Goal: Task Accomplishment & Management: Manage account settings

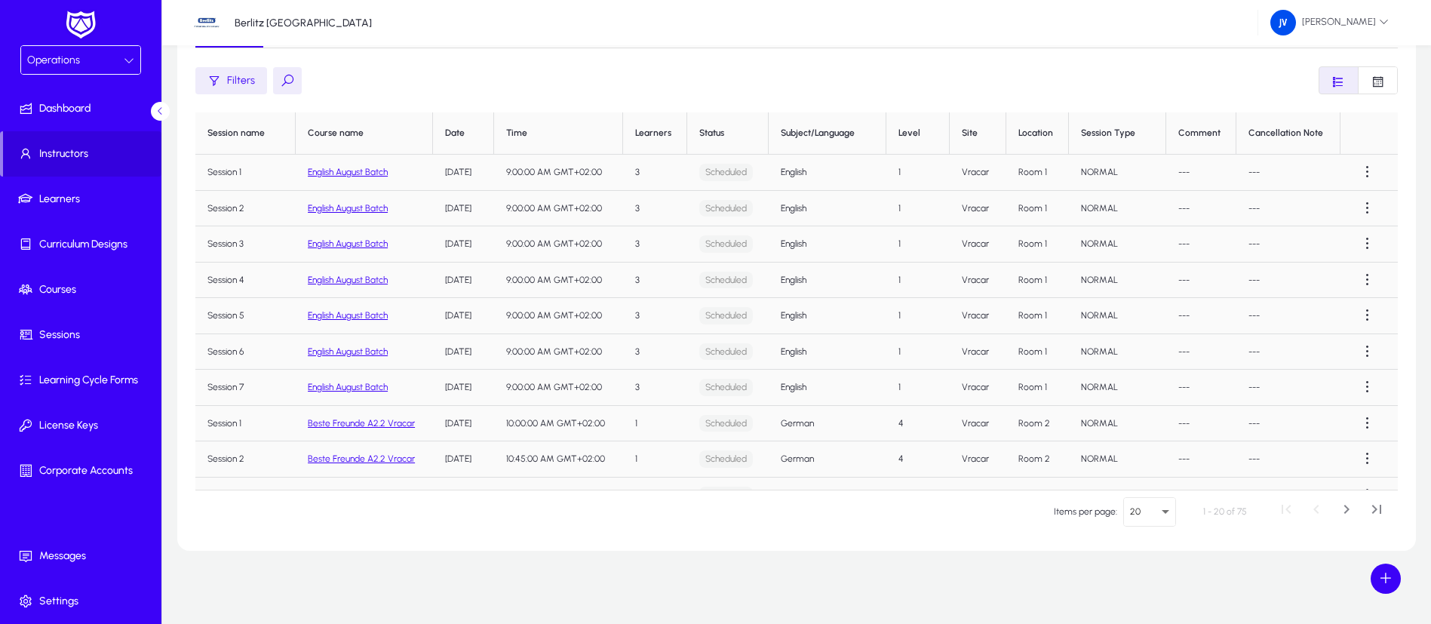
scroll to position [216, 0]
click at [73, 152] on span "Instructors" at bounding box center [82, 153] width 158 height 15
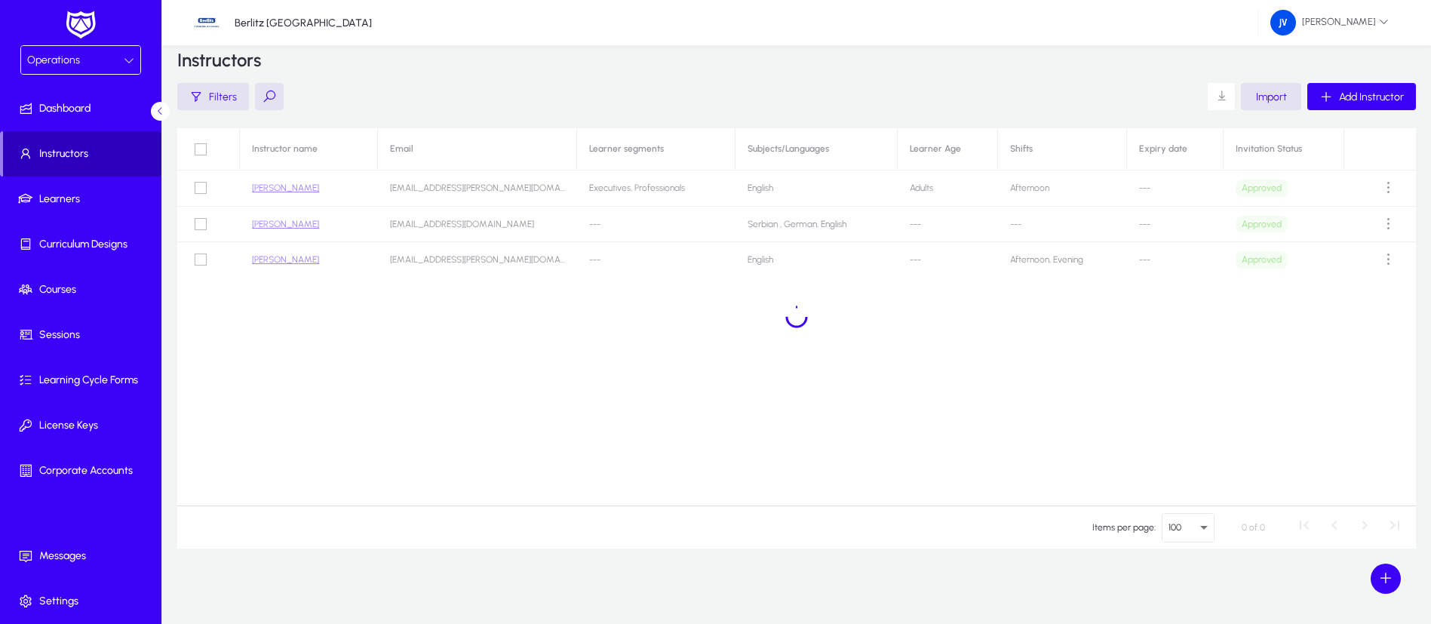
scroll to position [23, 0]
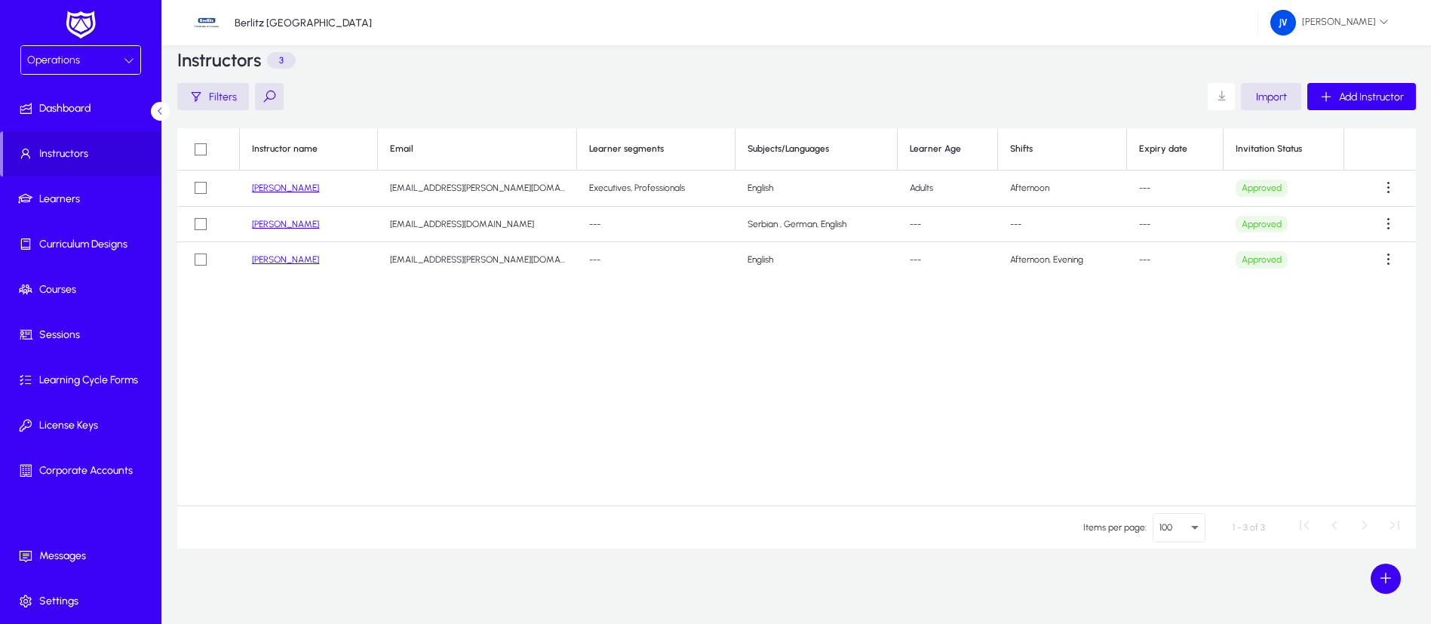
click at [293, 225] on link "[PERSON_NAME]" at bounding box center [285, 224] width 67 height 11
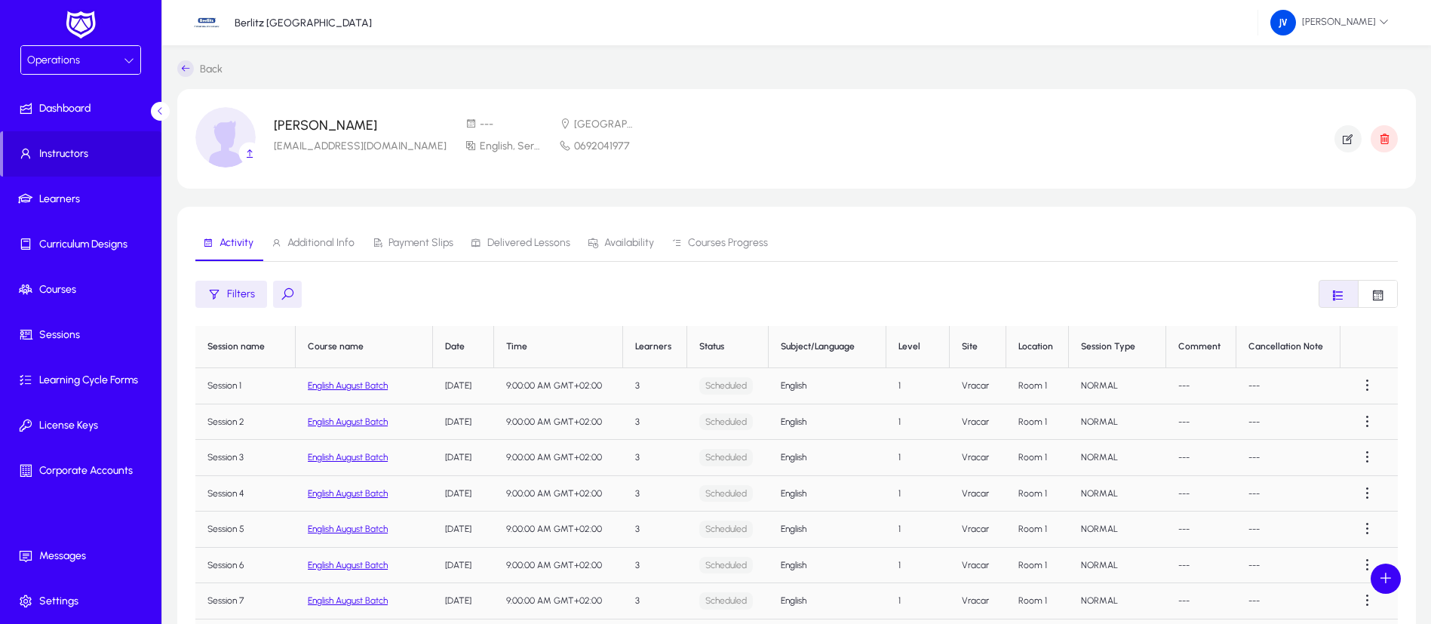
click at [316, 241] on span "Additional Info" at bounding box center [320, 243] width 67 height 11
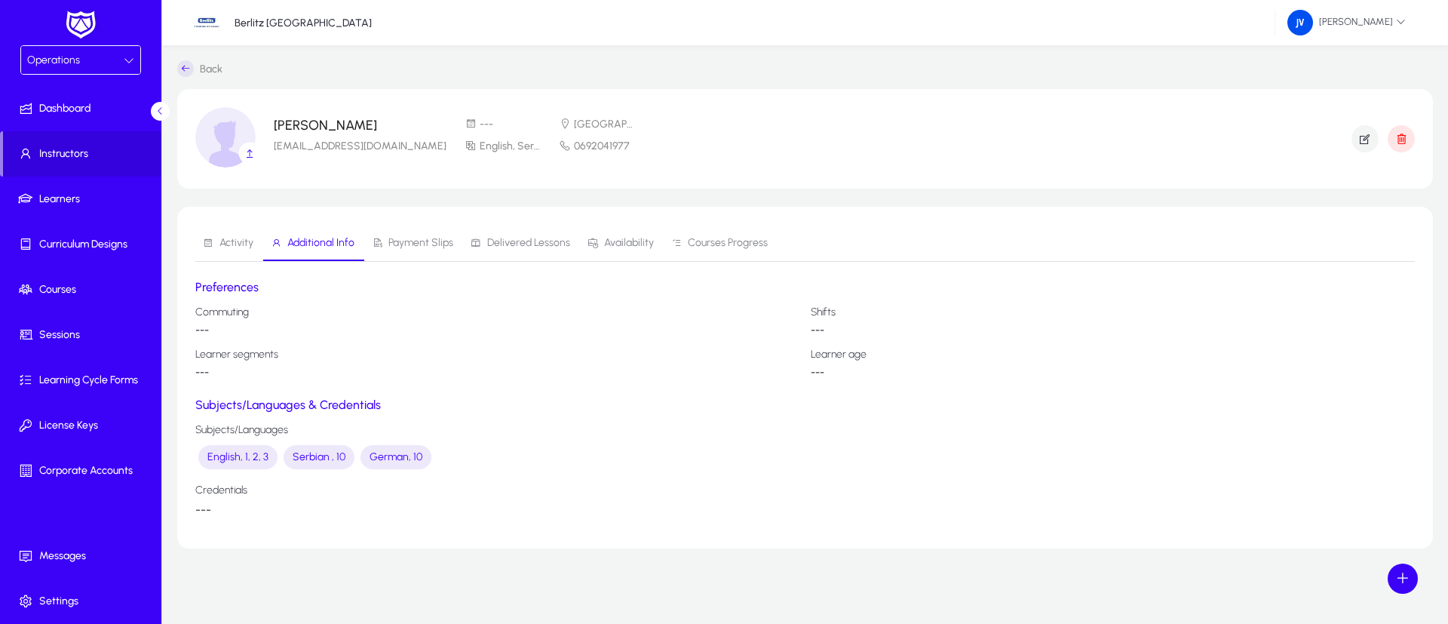
click at [367, 239] on link "Payment Slips" at bounding box center [413, 243] width 99 height 36
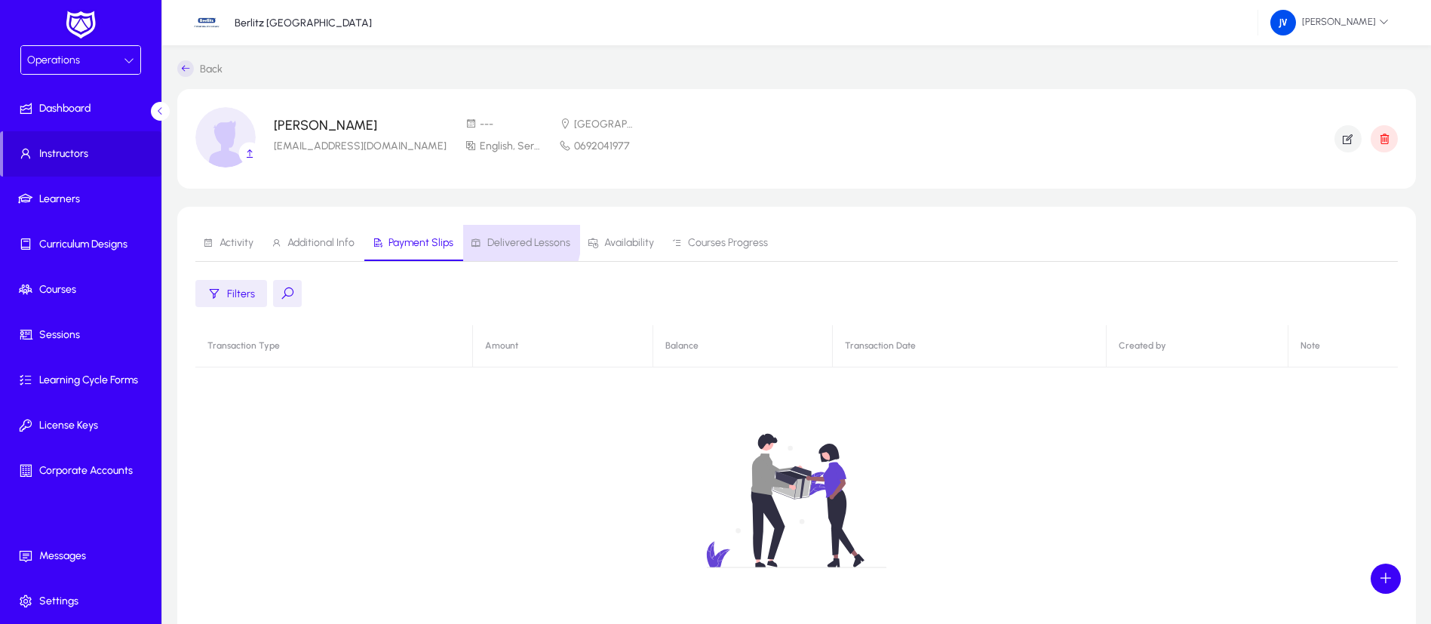
click at [501, 238] on span "Delivered Lessons" at bounding box center [528, 243] width 83 height 11
click at [623, 238] on span "Availability" at bounding box center [629, 243] width 50 height 11
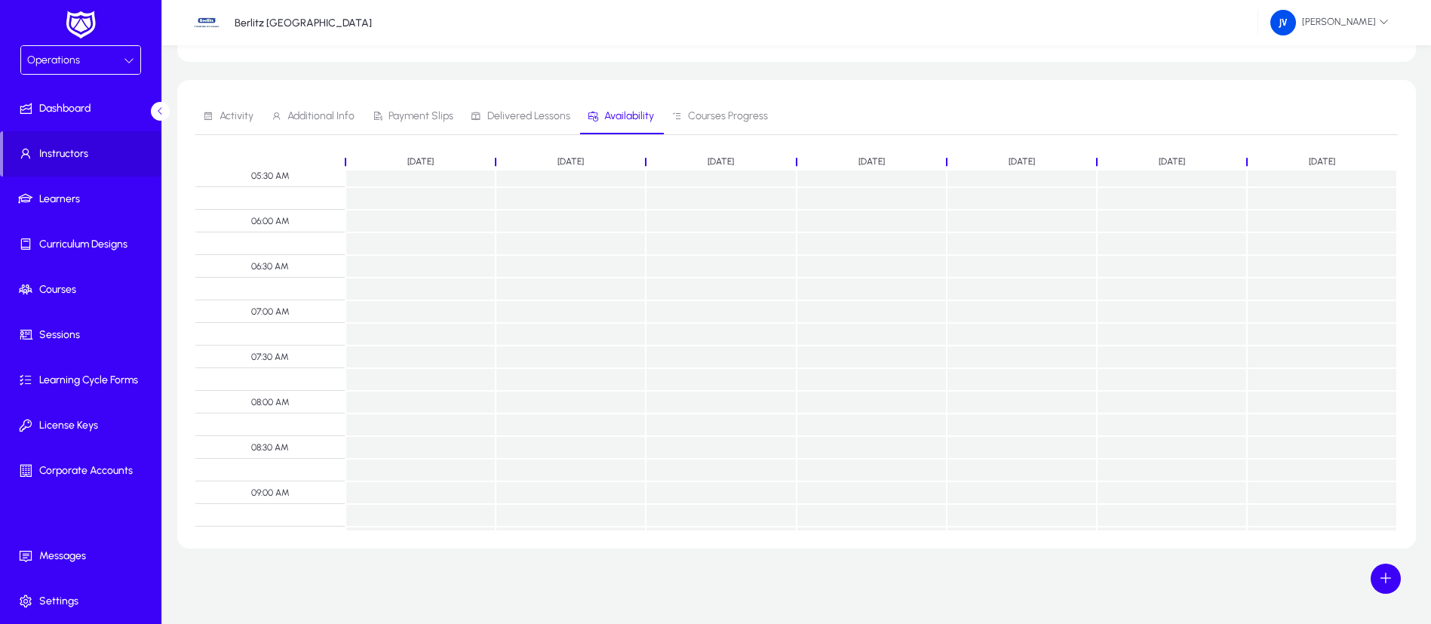
scroll to position [539, 0]
click at [732, 118] on span "Courses Progress" at bounding box center [728, 116] width 80 height 11
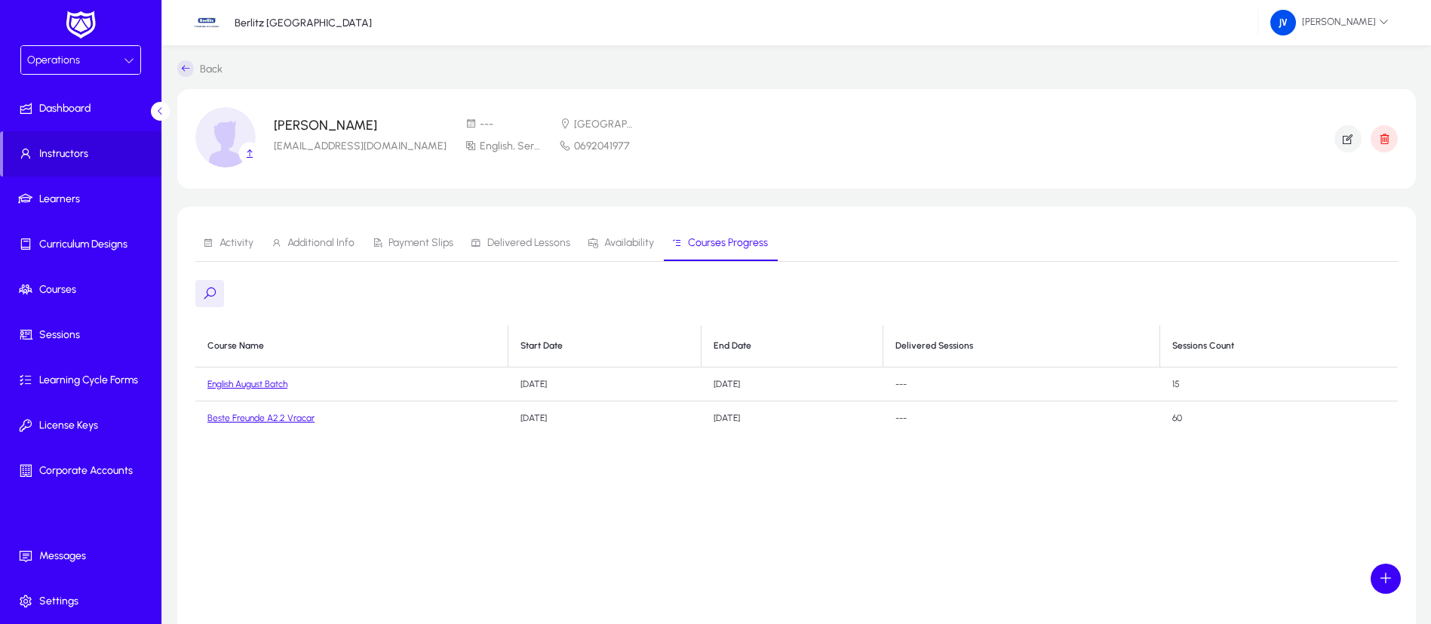
click at [313, 127] on p "[PERSON_NAME]" at bounding box center [360, 125] width 173 height 15
click at [333, 149] on p "[EMAIL_ADDRESS][DOMAIN_NAME]" at bounding box center [360, 146] width 173 height 15
click at [313, 124] on p "[PERSON_NAME]" at bounding box center [360, 125] width 173 height 15
click at [226, 134] on img at bounding box center [225, 137] width 60 height 60
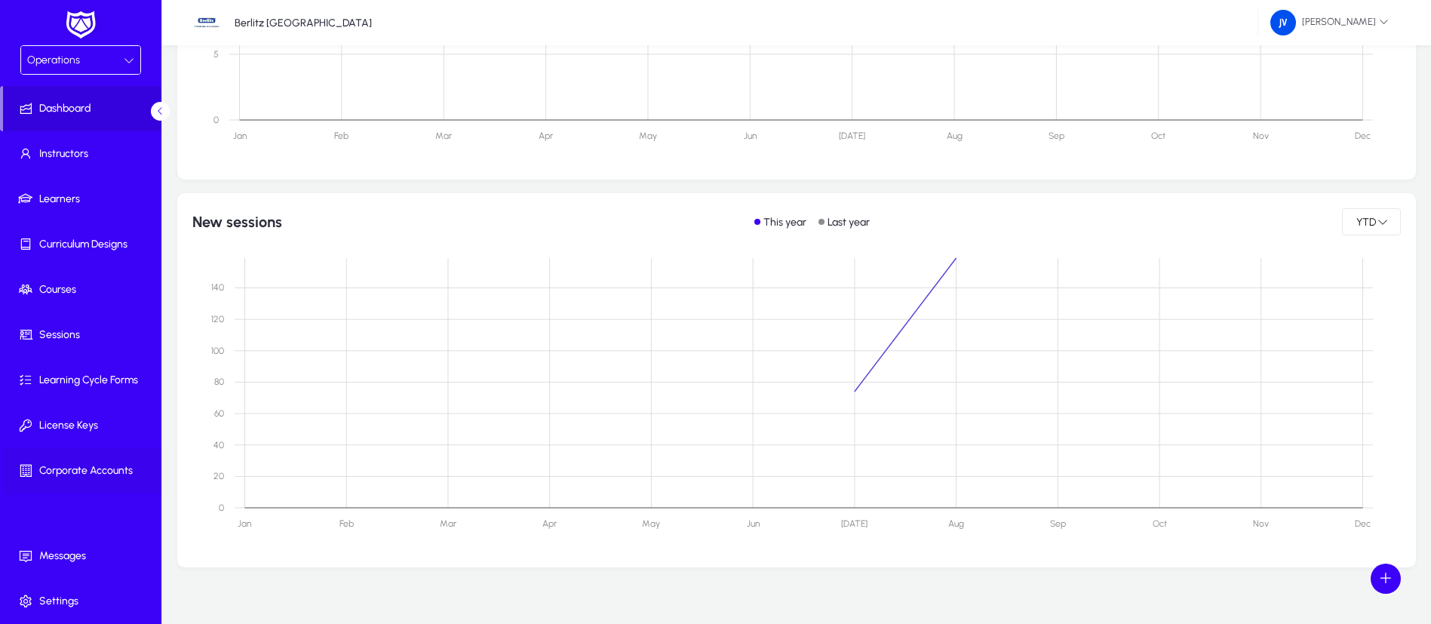
scroll to position [854, 0]
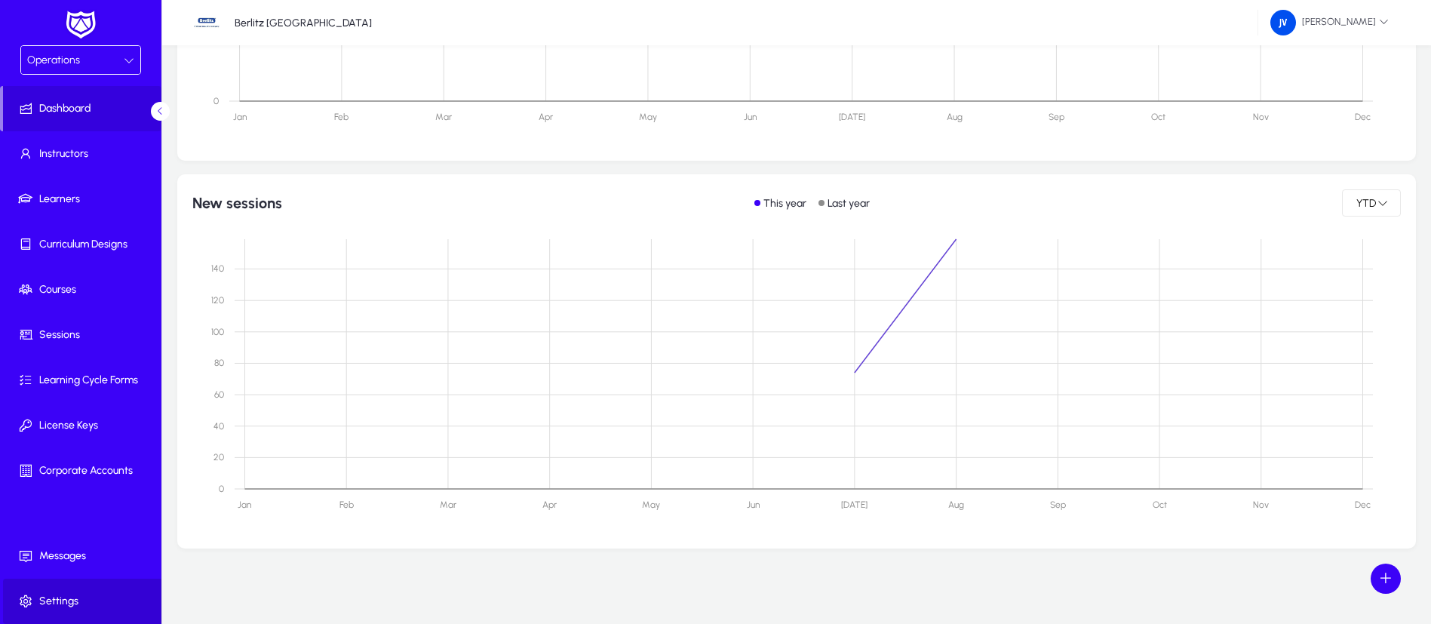
click at [57, 594] on span "Settings" at bounding box center [83, 601] width 161 height 15
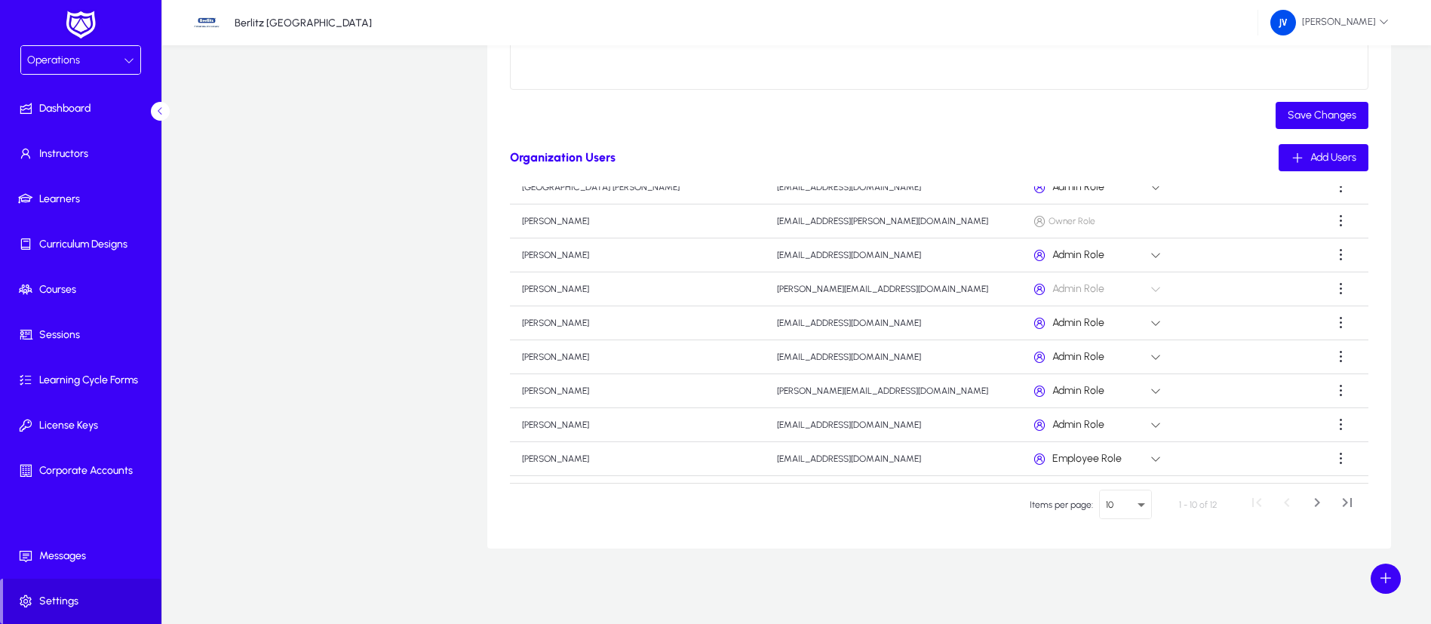
scroll to position [85, 0]
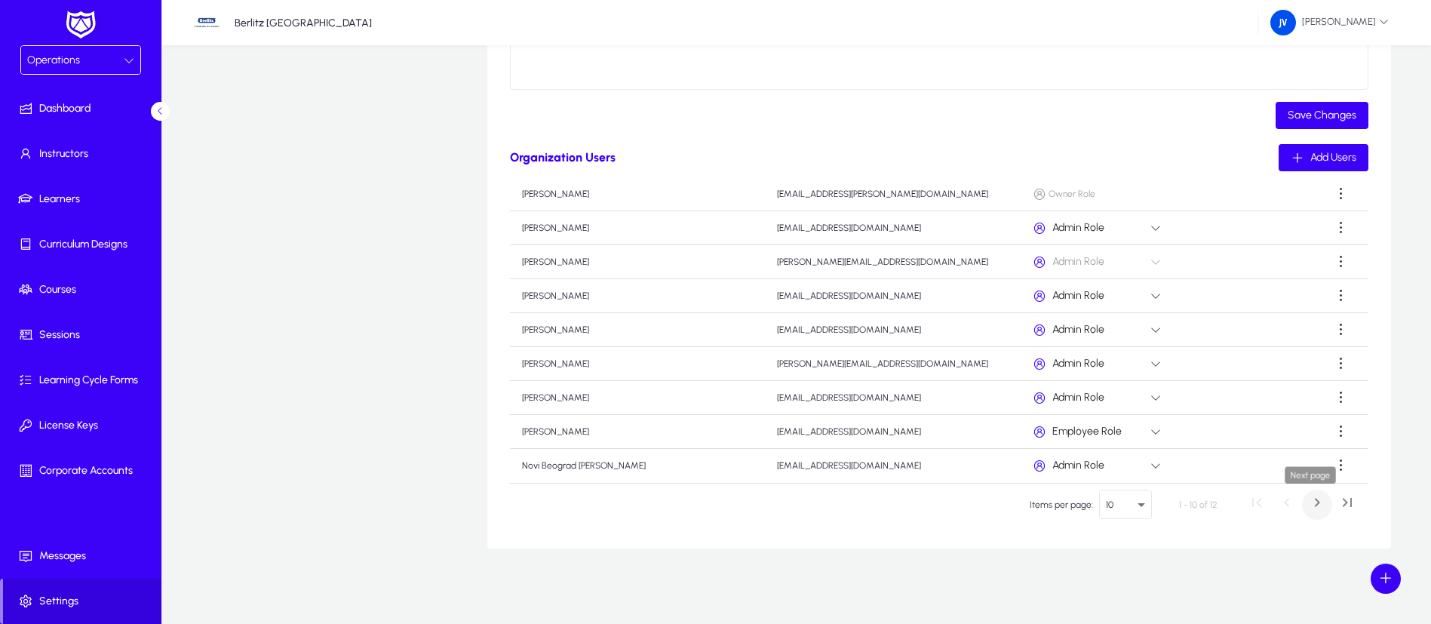
click at [1307, 505] on span "Next page" at bounding box center [1317, 505] width 30 height 30
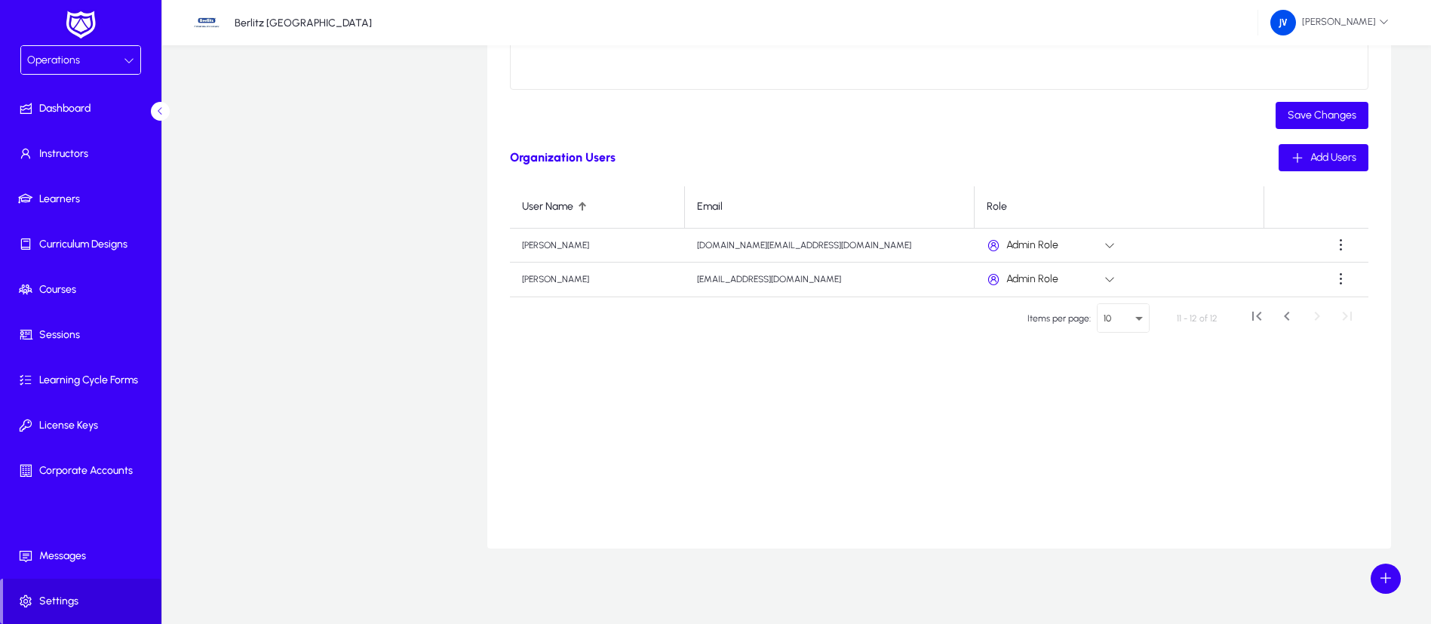
scroll to position [0, 0]
click at [123, 57] on div "Operations" at bounding box center [75, 61] width 97 height 20
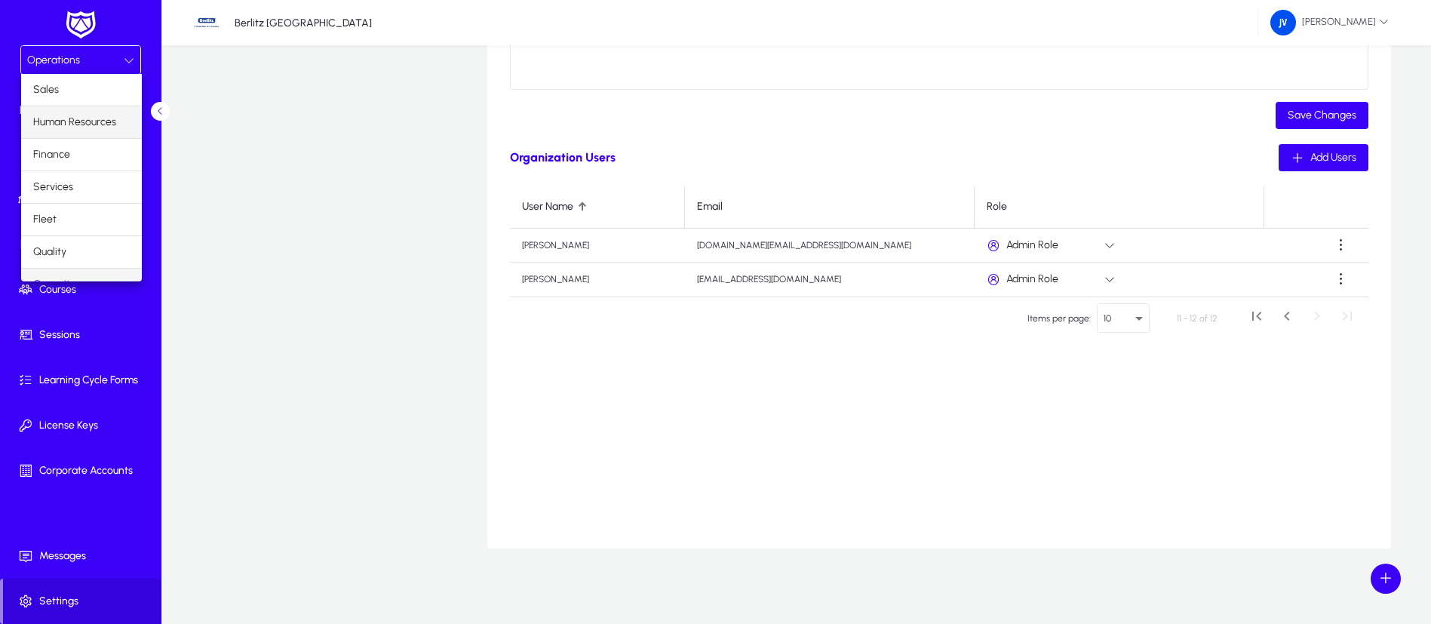
click at [69, 122] on span "Human Resources" at bounding box center [74, 122] width 83 height 18
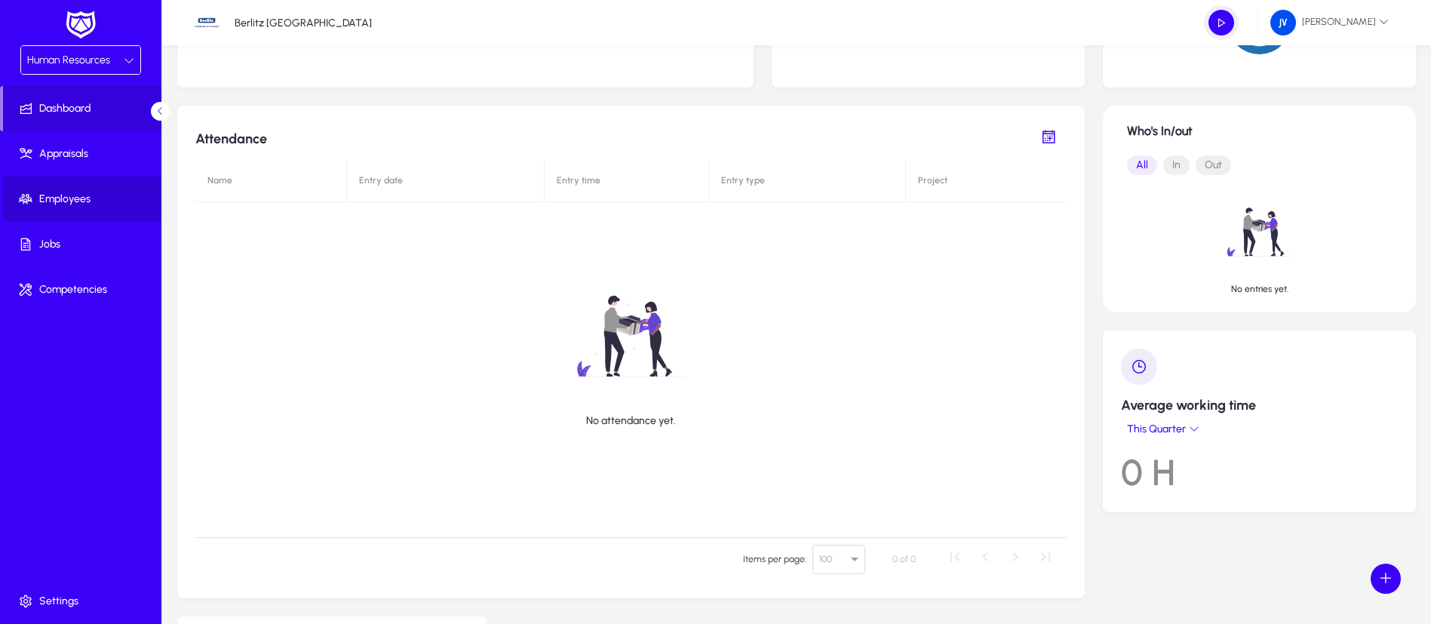
click at [77, 193] on span "Employees" at bounding box center [83, 199] width 161 height 15
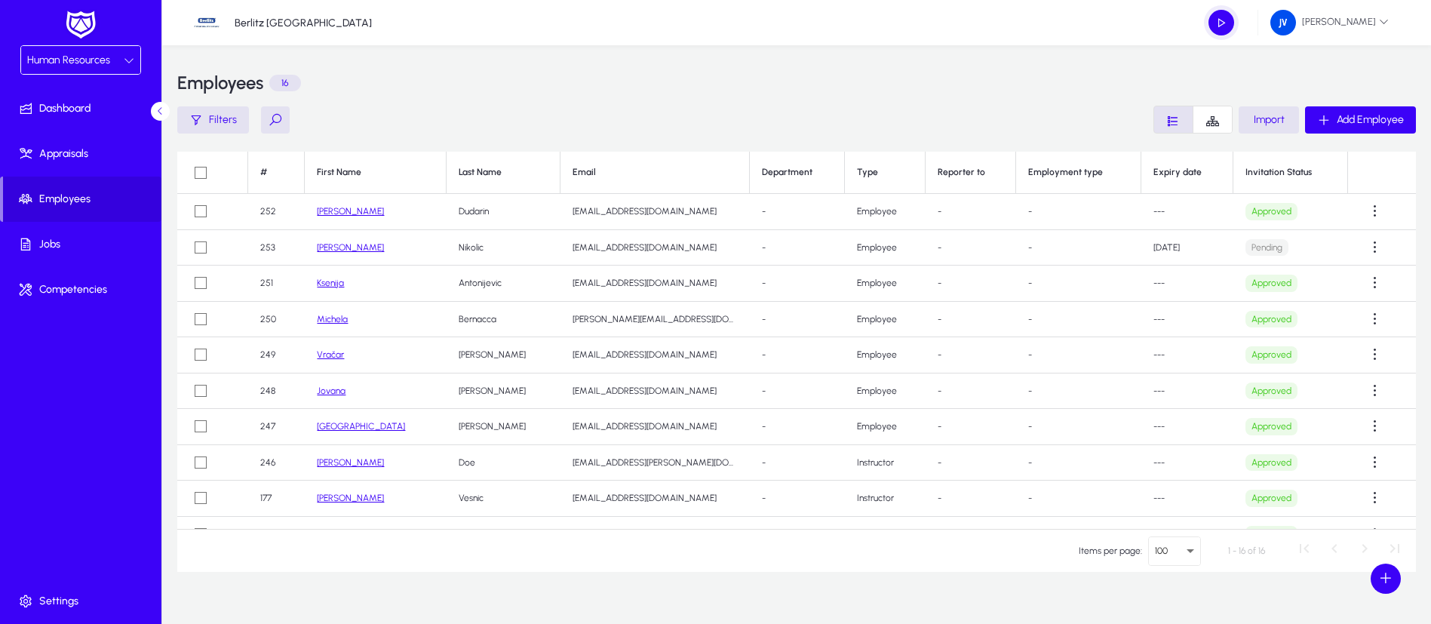
scroll to position [113, 0]
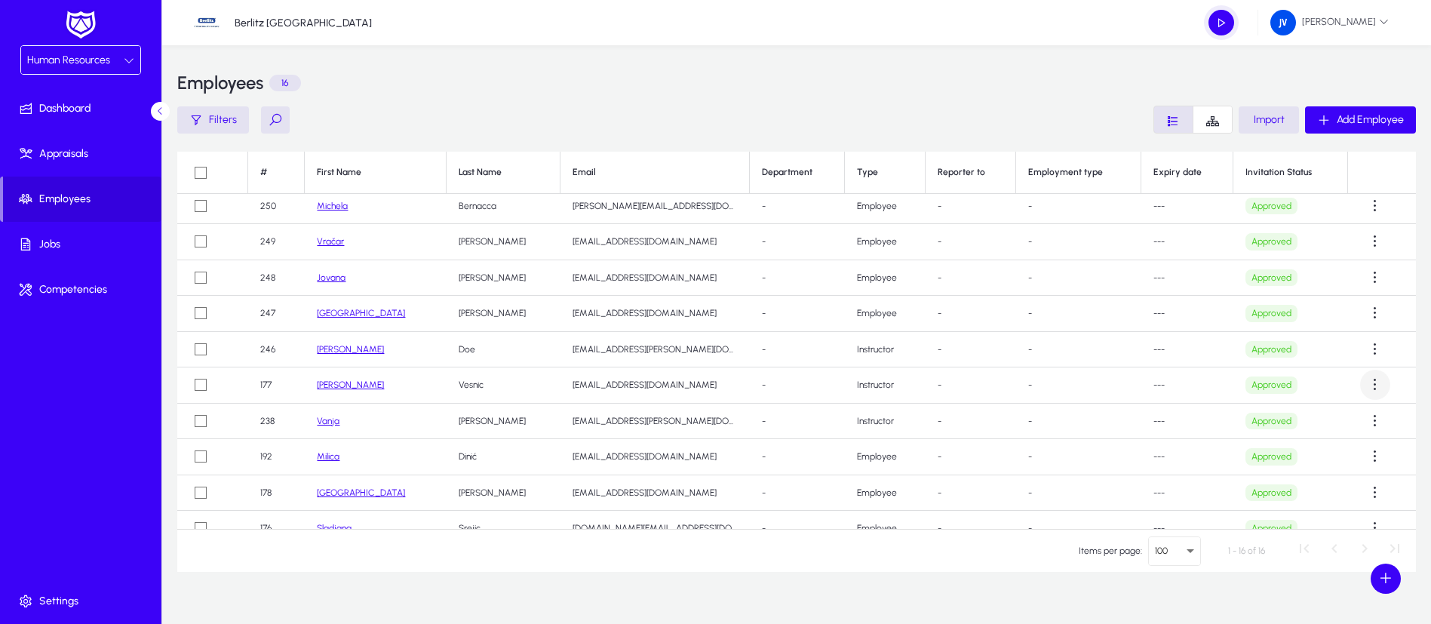
click at [1362, 388] on span at bounding box center [1375, 385] width 30 height 30
click at [1170, 388] on div at bounding box center [715, 312] width 1431 height 624
click at [327, 389] on link "[PERSON_NAME]" at bounding box center [350, 384] width 67 height 11
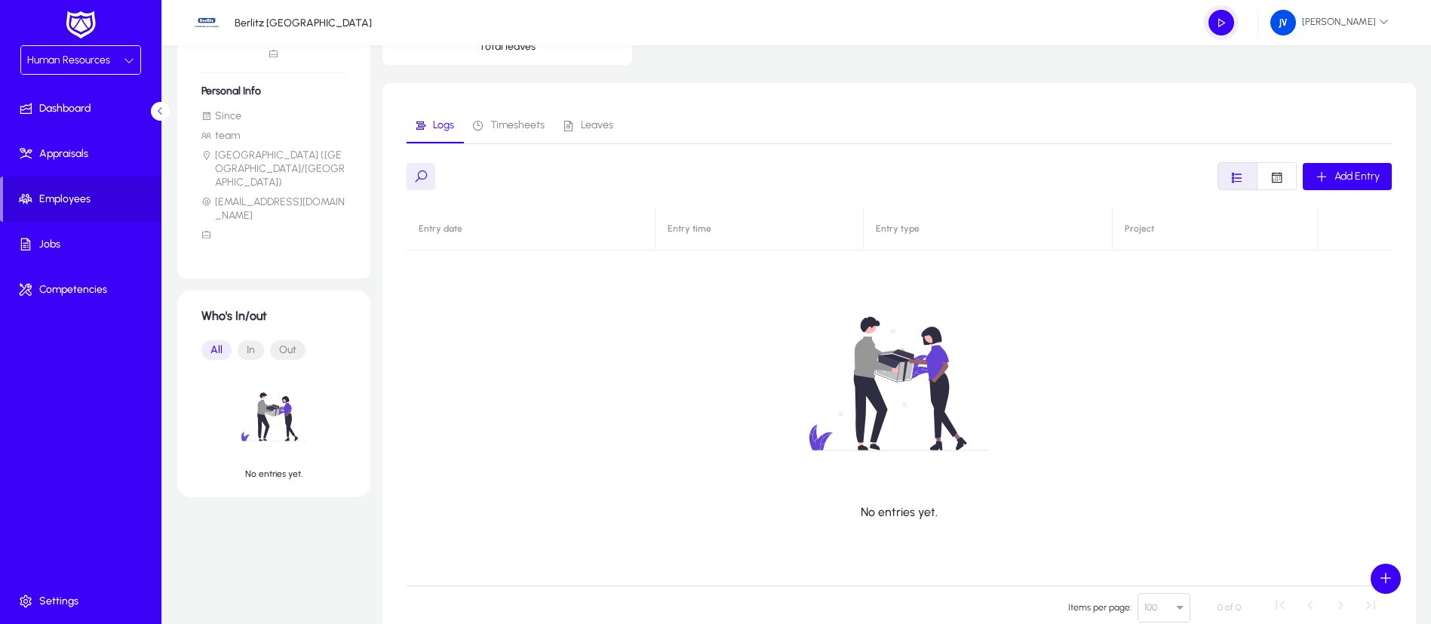
scroll to position [113, 0]
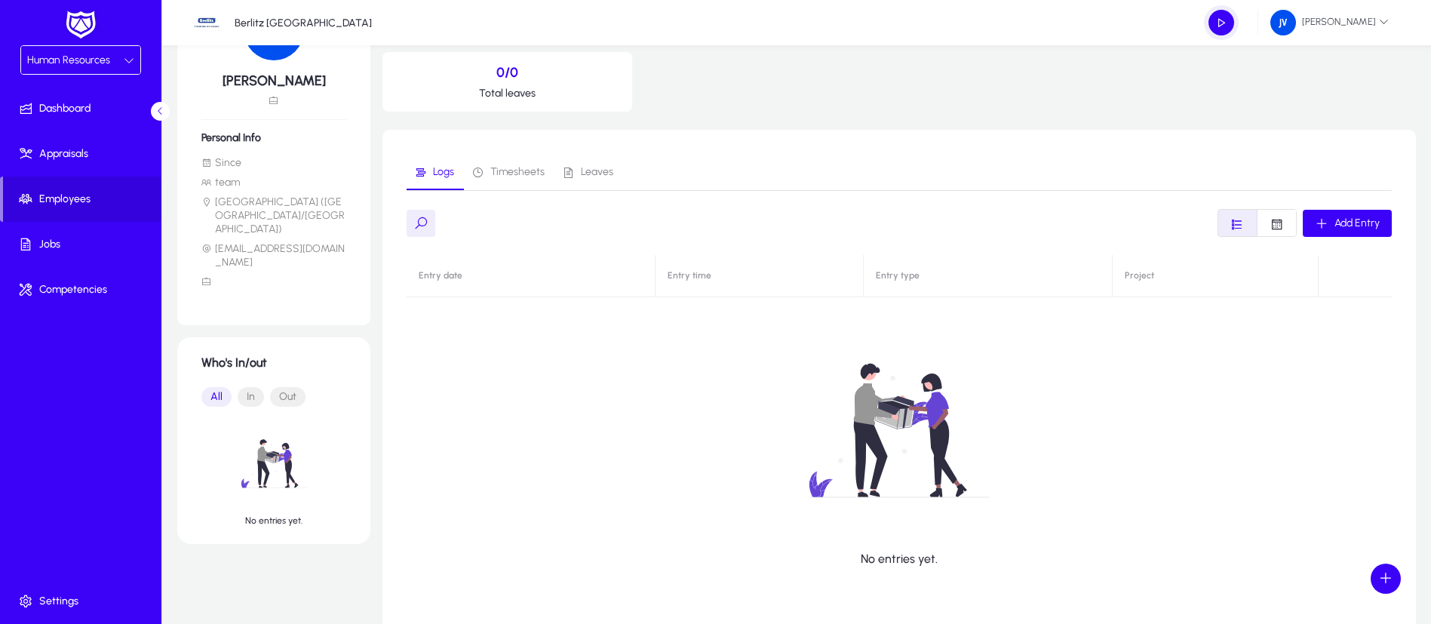
click at [519, 175] on span "Timesheets" at bounding box center [517, 172] width 54 height 11
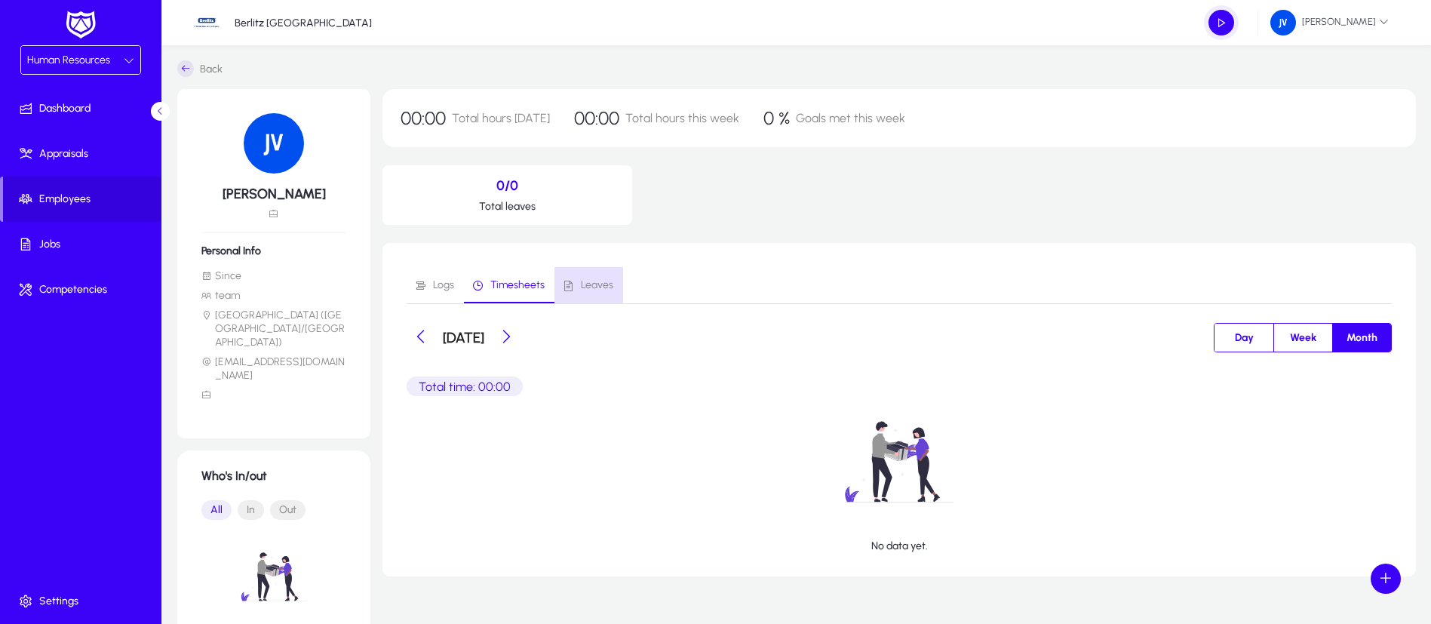
click at [603, 280] on span "Leaves" at bounding box center [597, 285] width 32 height 11
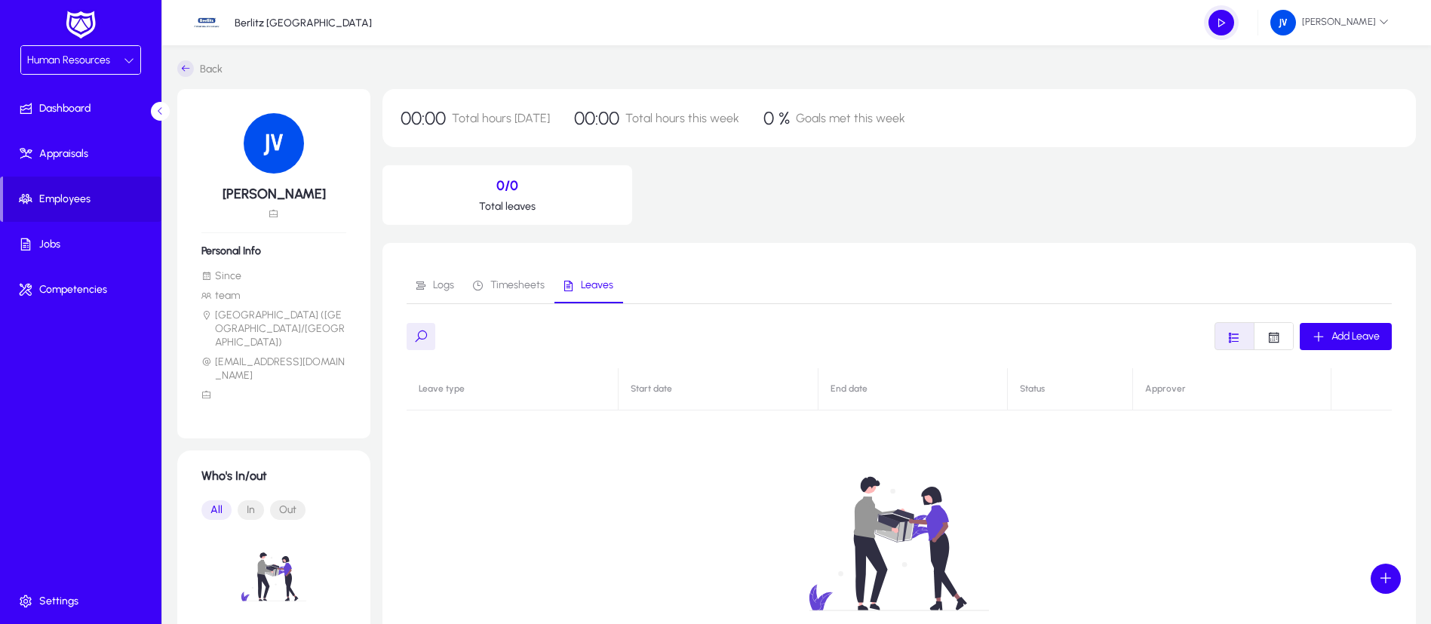
click at [182, 71] on icon at bounding box center [185, 68] width 17 height 17
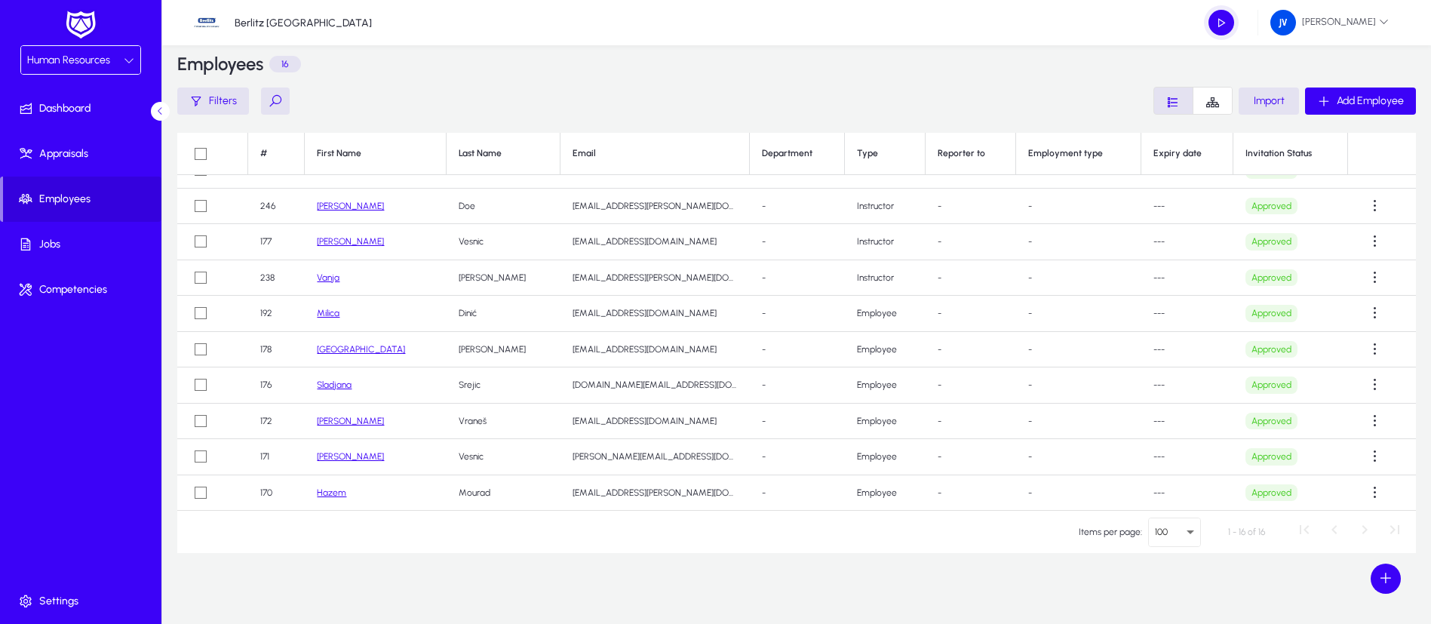
scroll to position [23, 0]
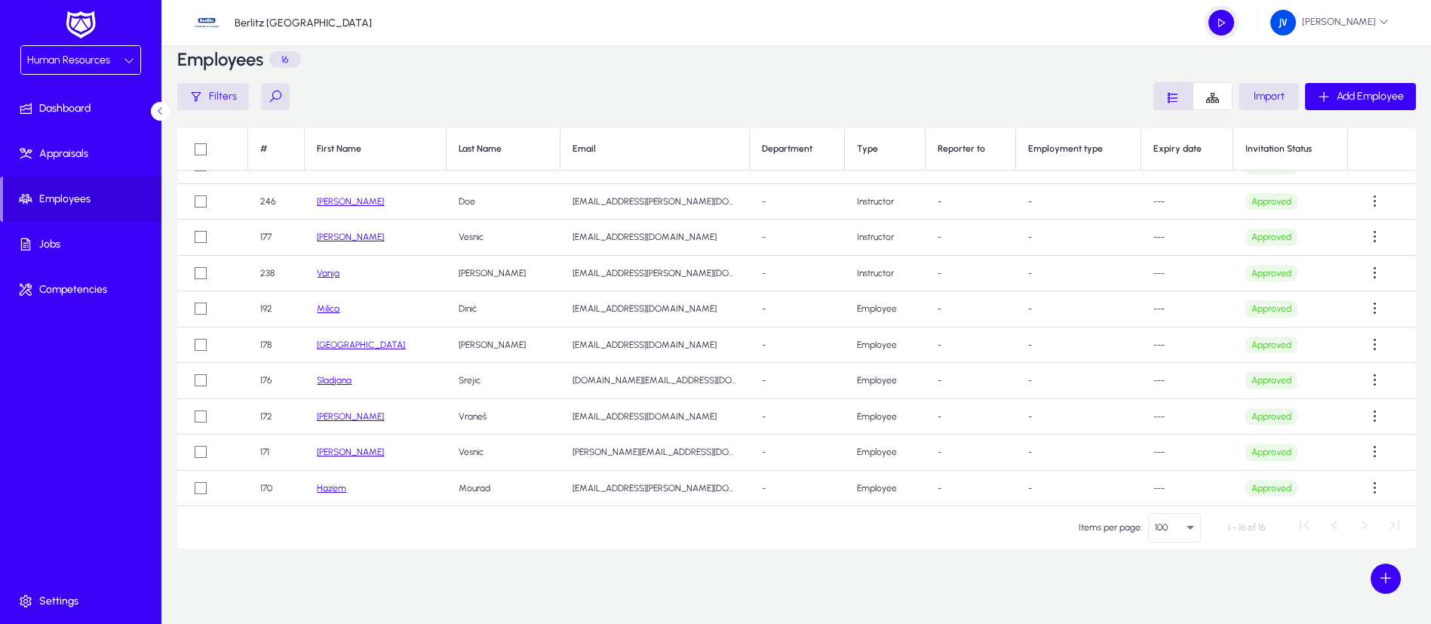
click at [336, 238] on link "[PERSON_NAME]" at bounding box center [350, 237] width 67 height 11
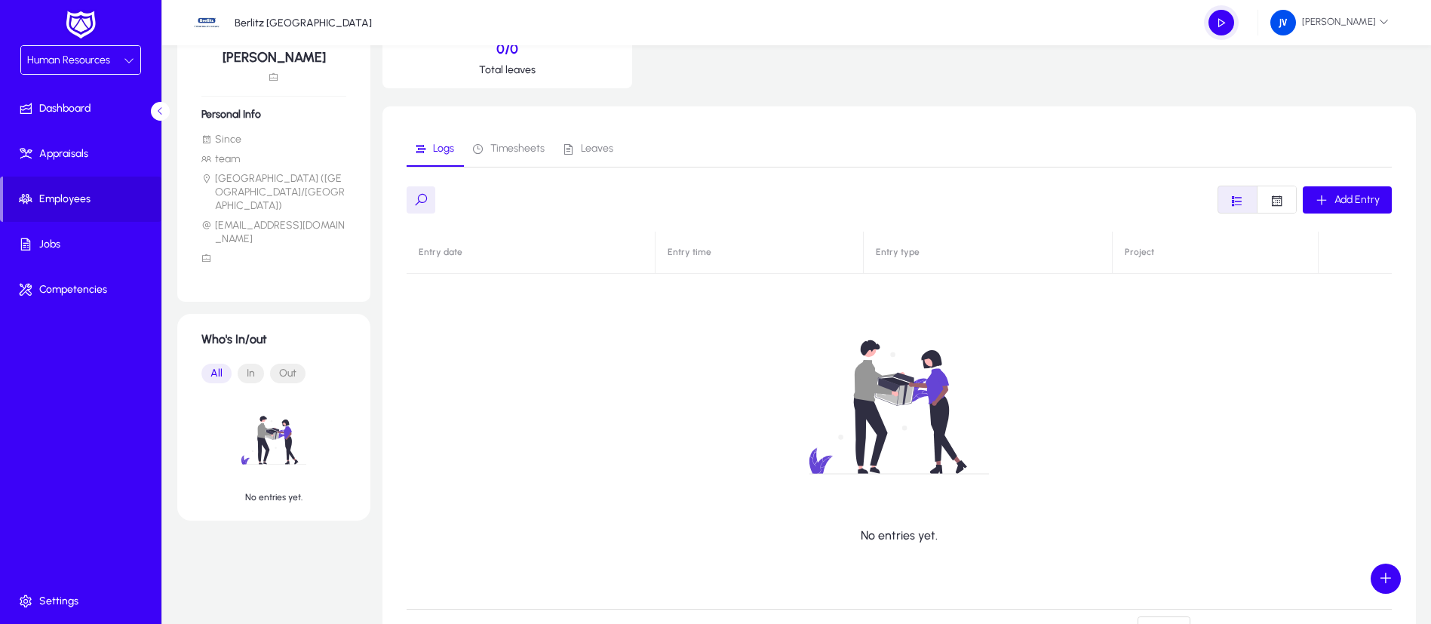
scroll to position [250, 0]
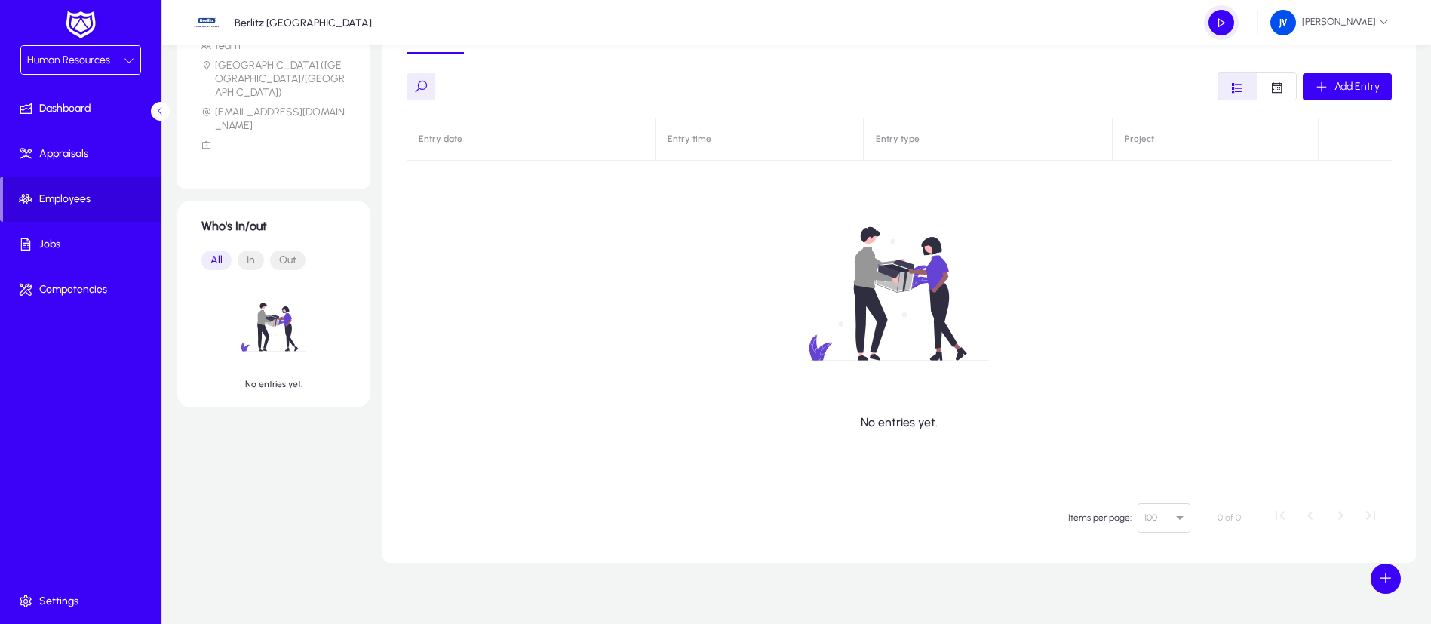
click at [250, 250] on span "In" at bounding box center [251, 260] width 26 height 20
click at [278, 250] on span "Out" at bounding box center [287, 260] width 35 height 20
click at [218, 250] on span "All" at bounding box center [216, 260] width 30 height 20
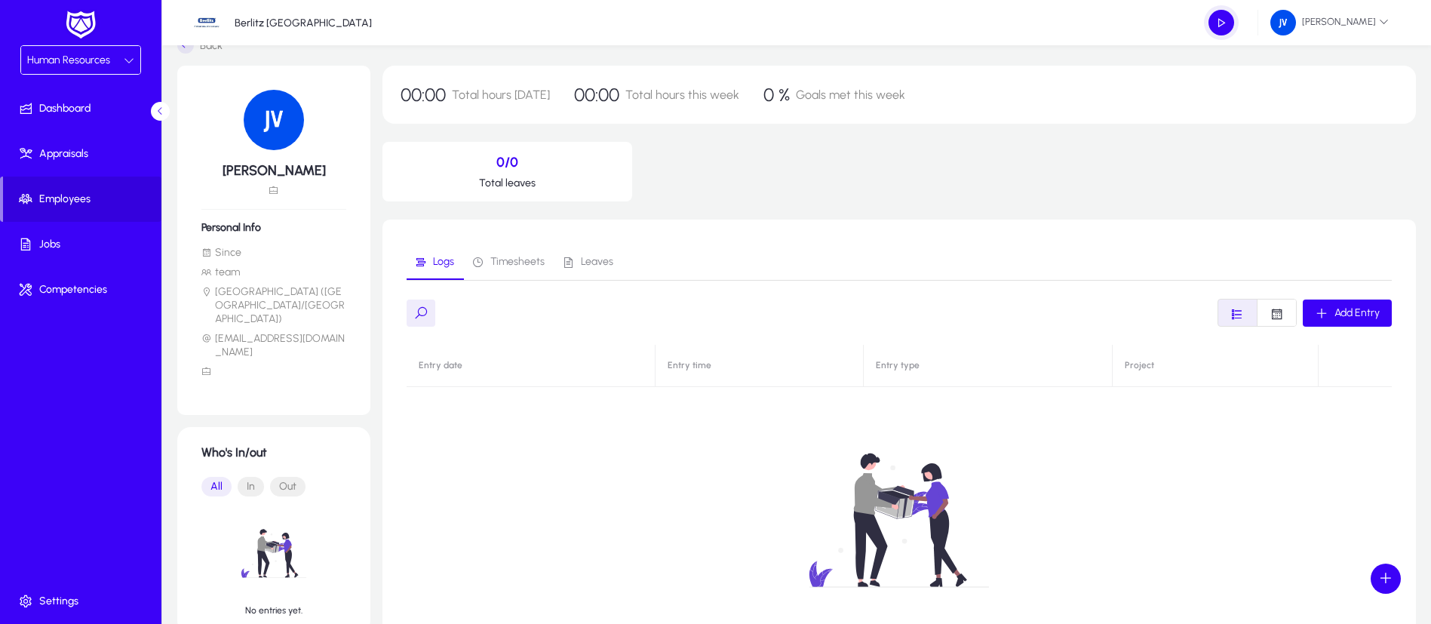
scroll to position [0, 0]
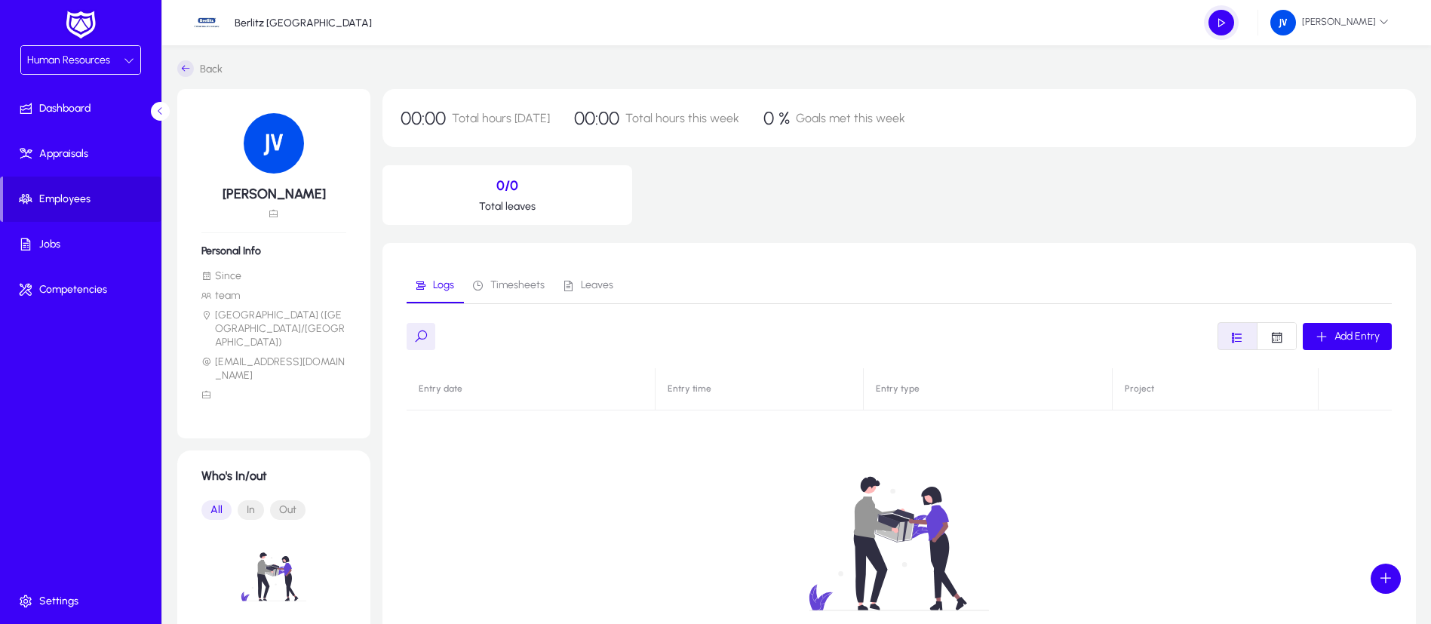
click at [273, 216] on icon at bounding box center [274, 214] width 11 height 11
click at [1234, 26] on span "button" at bounding box center [1221, 23] width 30 height 30
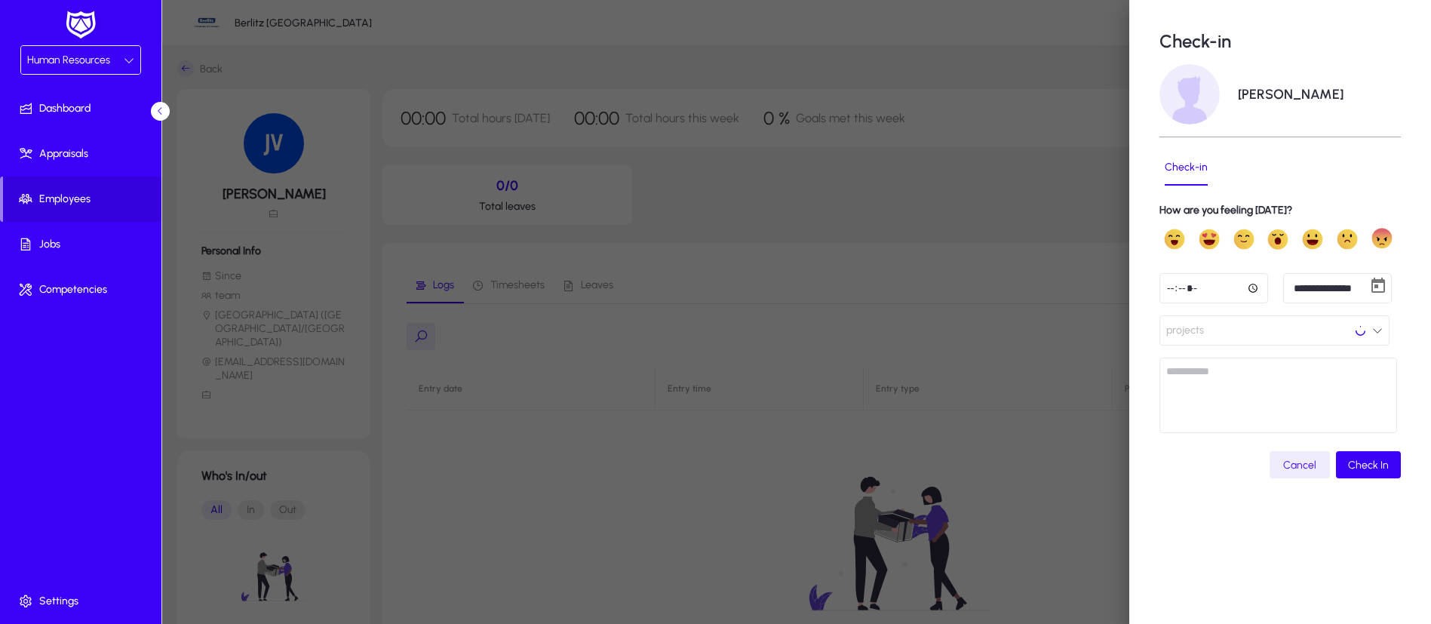
type input "**********"
click at [1021, 78] on div at bounding box center [715, 312] width 1431 height 624
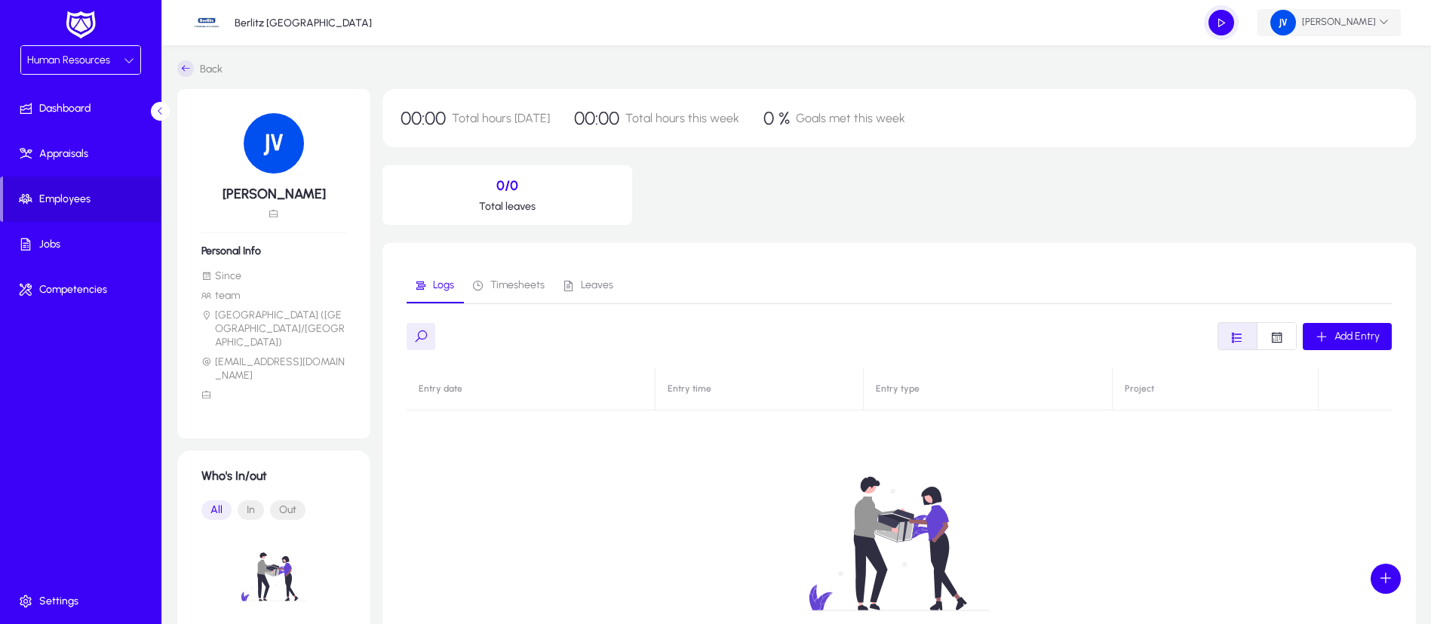
click at [1295, 18] on img at bounding box center [1283, 23] width 26 height 26
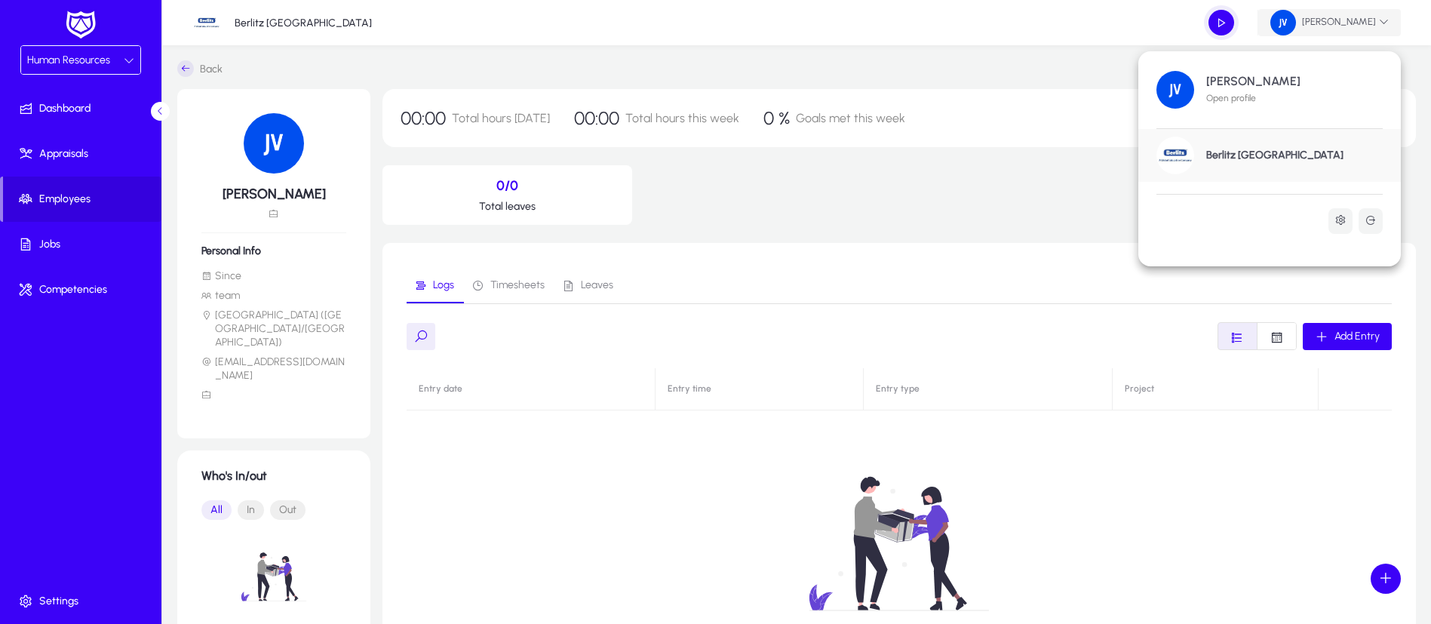
click at [1292, 18] on div at bounding box center [715, 312] width 1431 height 624
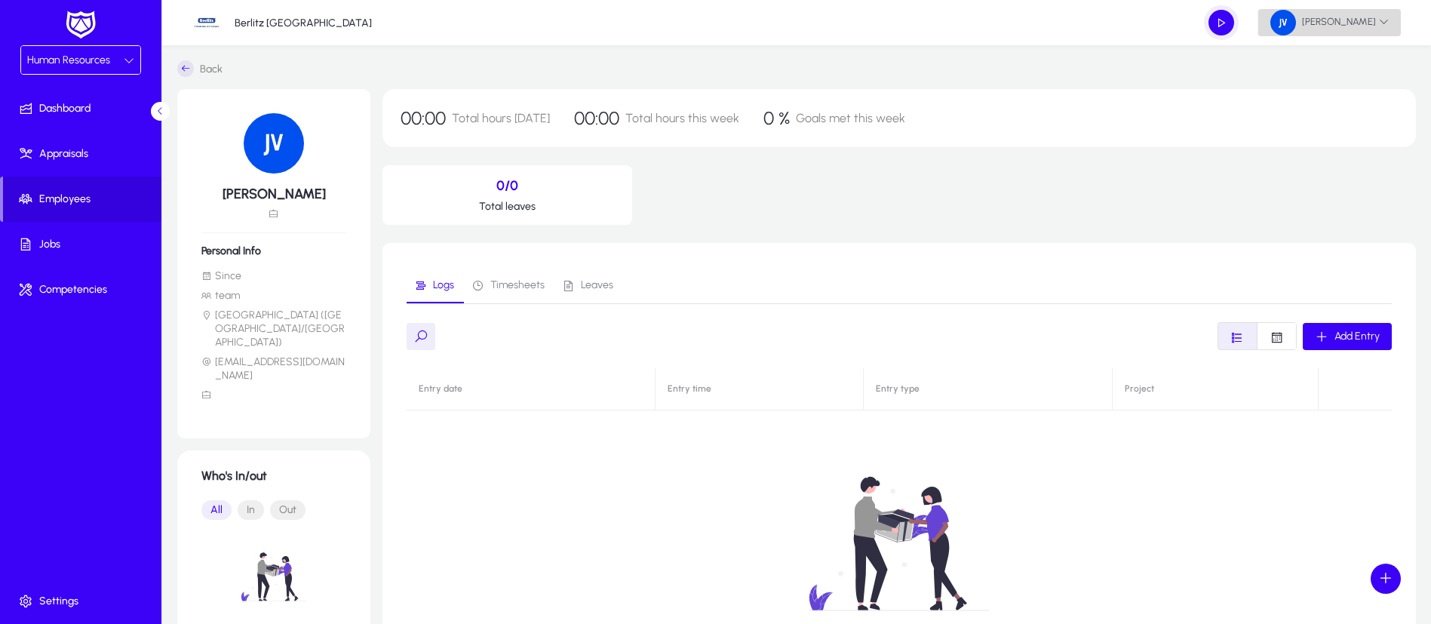
click at [1384, 20] on icon at bounding box center [1384, 22] width 10 height 10
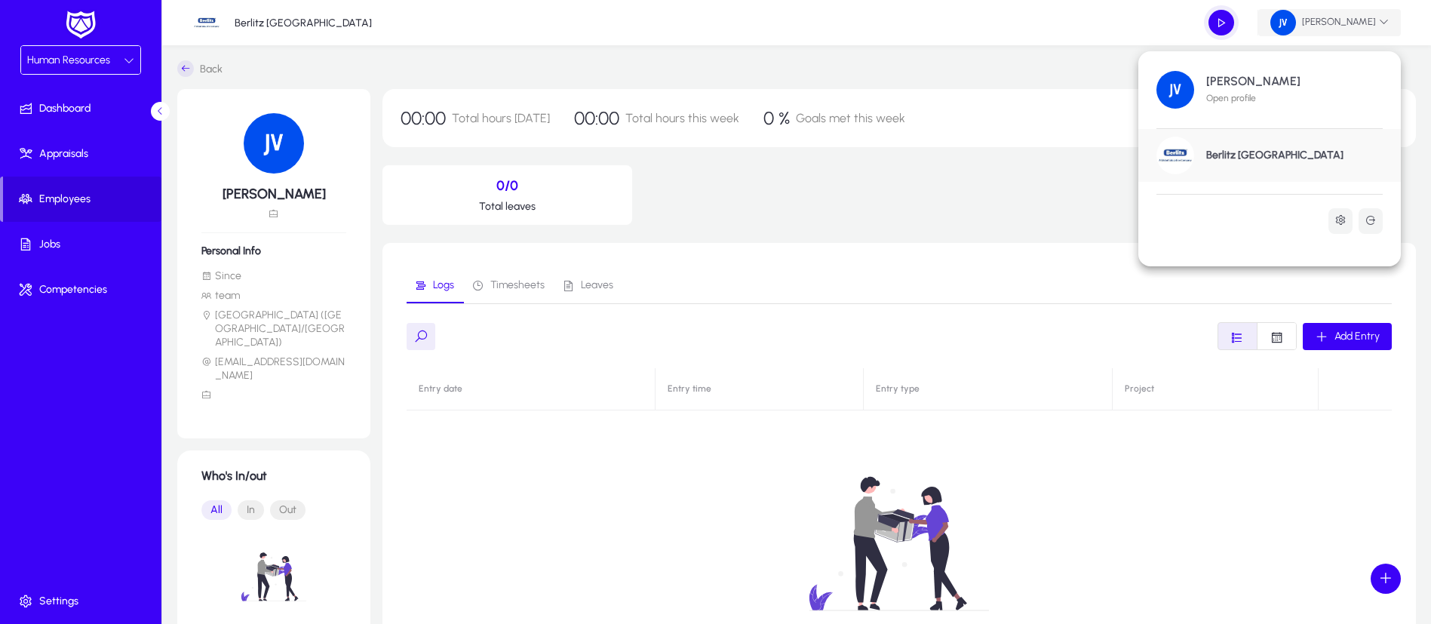
click at [1383, 20] on div at bounding box center [715, 312] width 1431 height 624
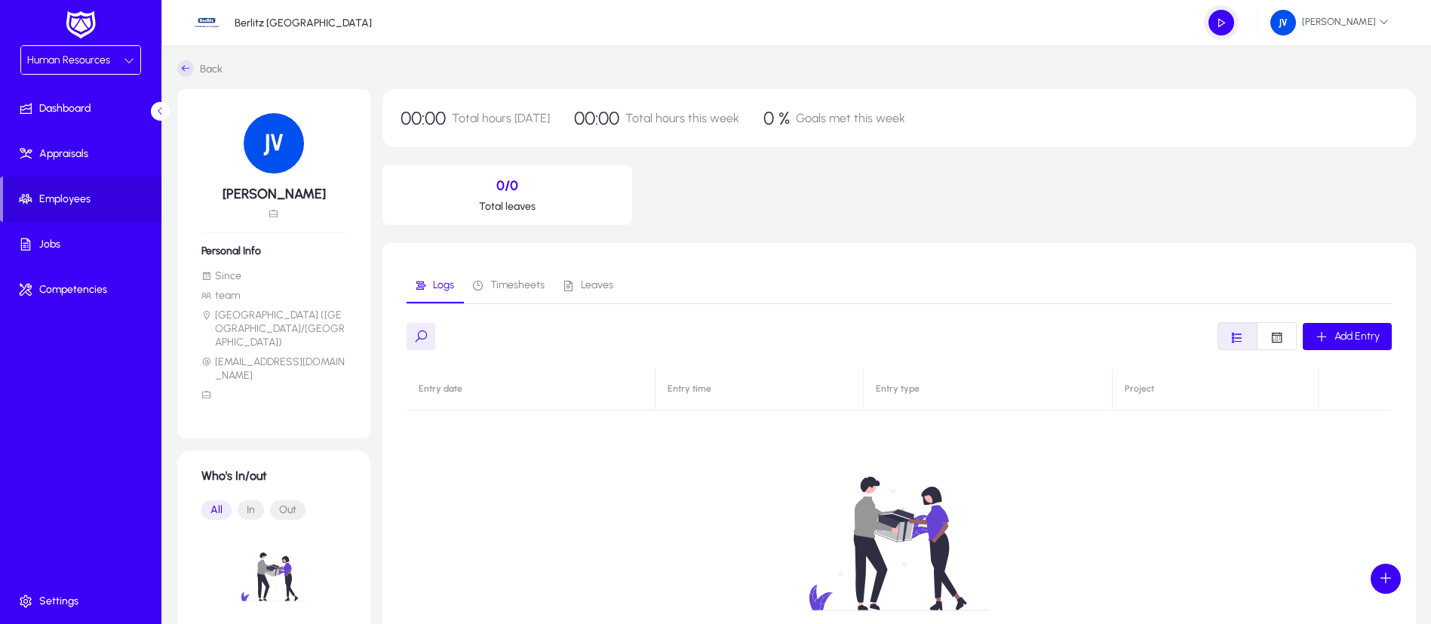
click at [156, 112] on icon at bounding box center [160, 111] width 10 height 10
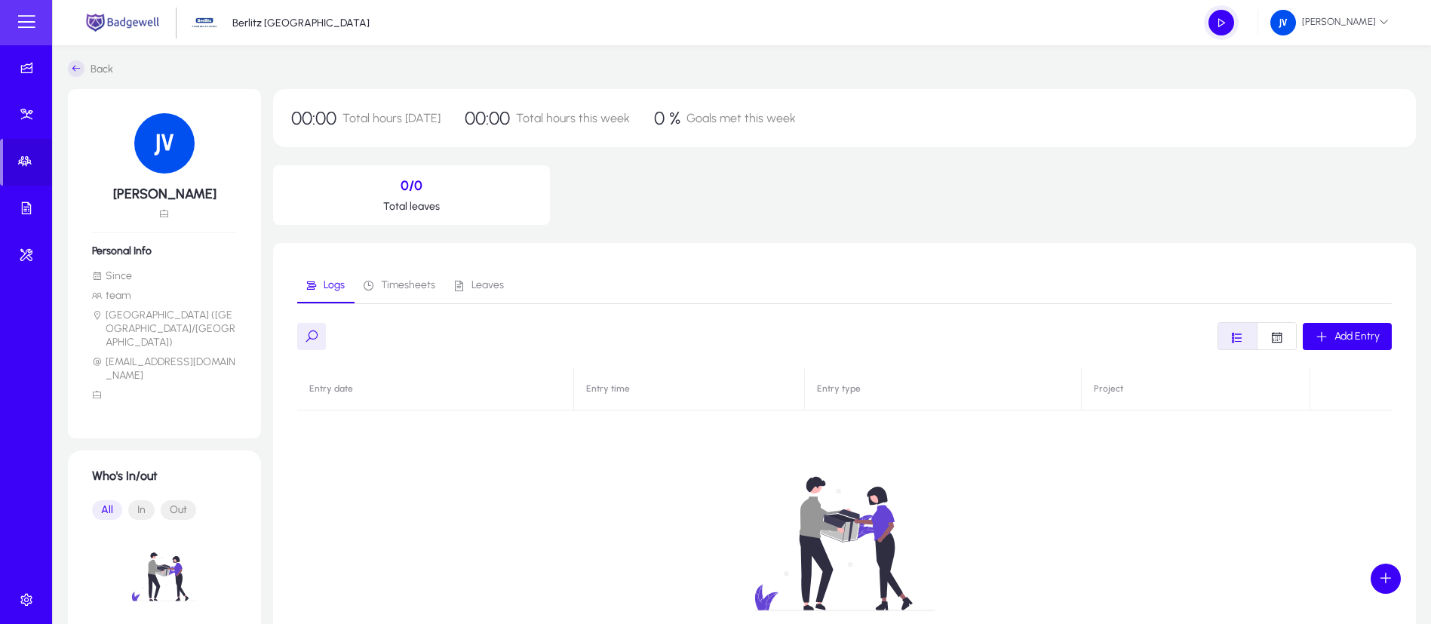
click at [81, 66] on icon at bounding box center [76, 68] width 17 height 17
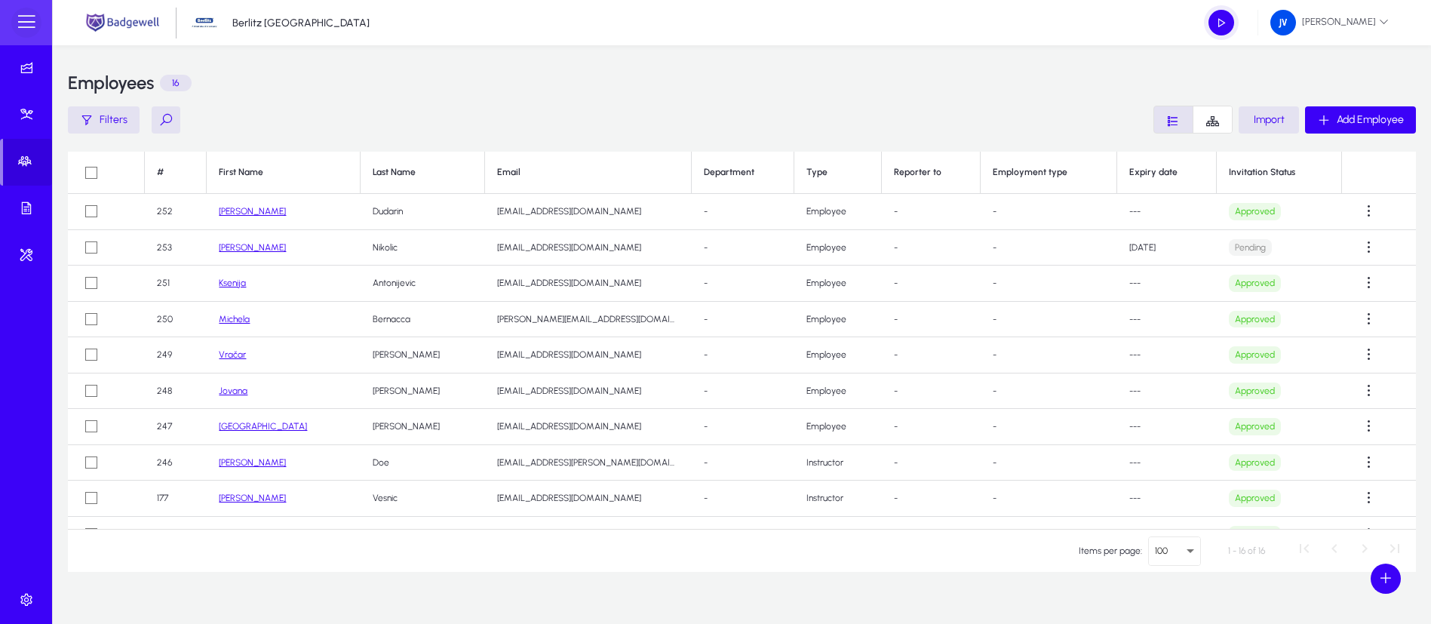
click at [29, 17] on span at bounding box center [26, 23] width 30 height 30
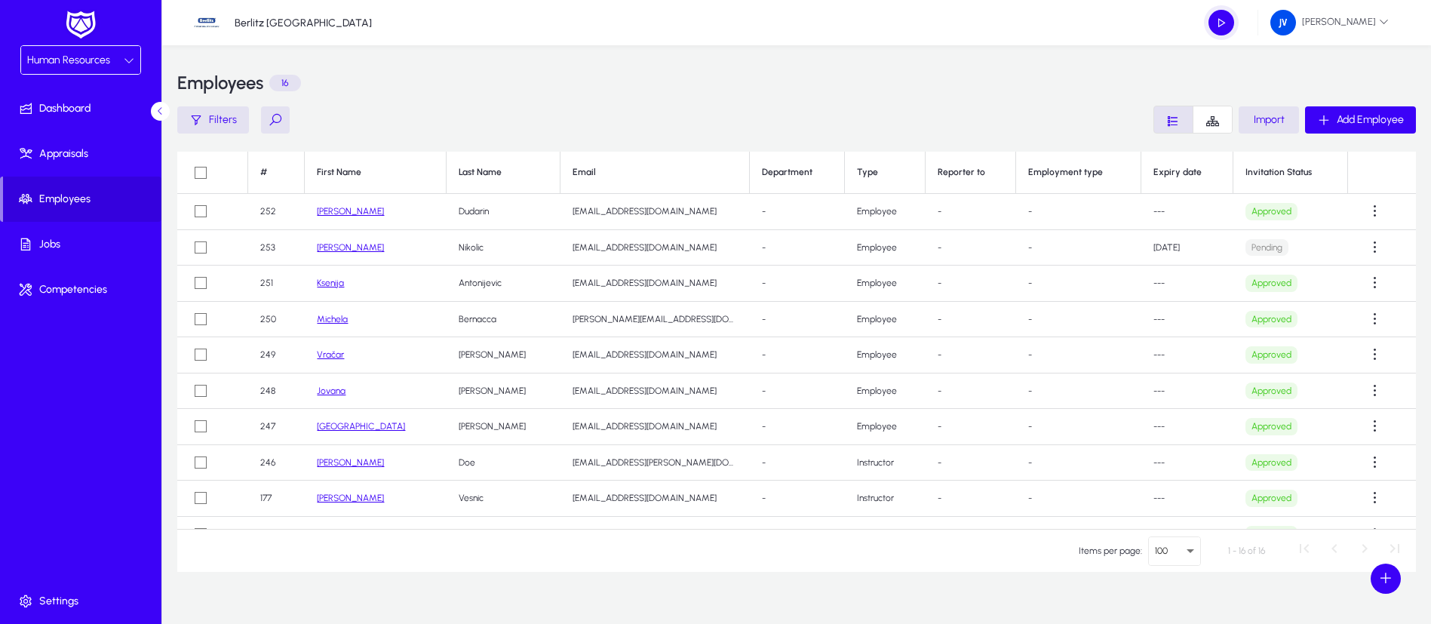
click at [85, 63] on span "Human Resources" at bounding box center [68, 60] width 83 height 13
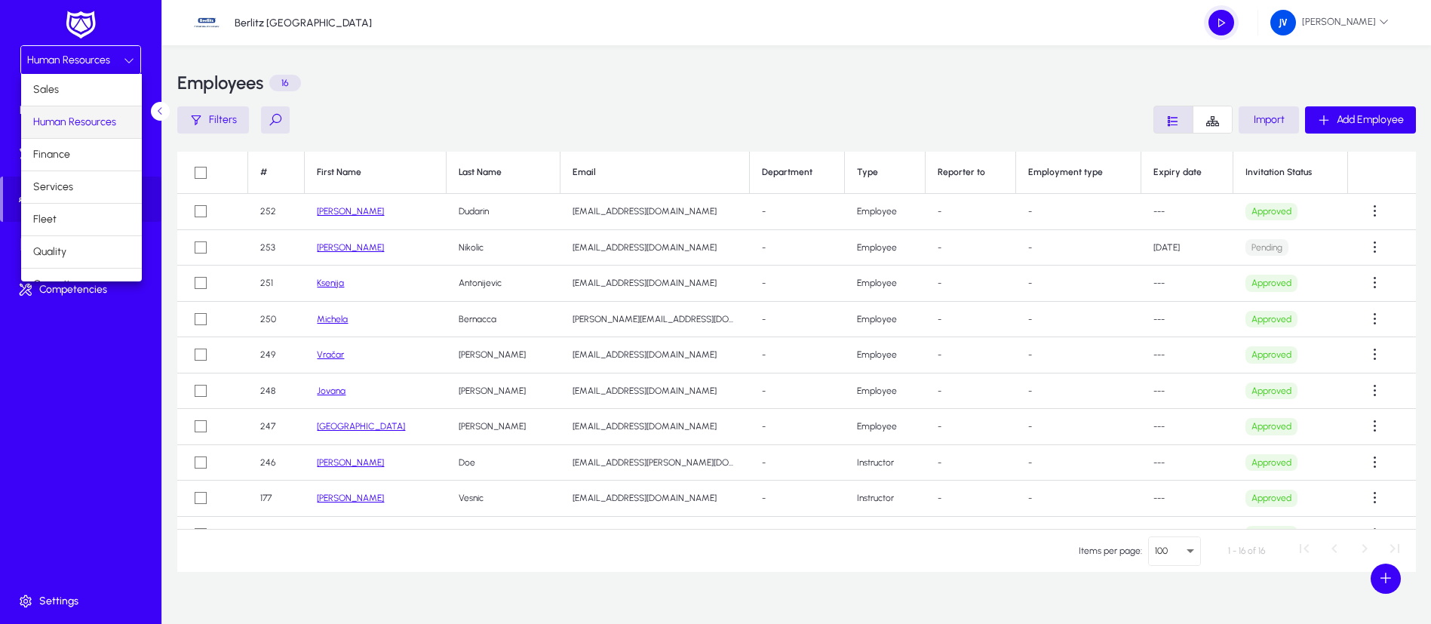
scroll to position [51, 0]
click at [75, 232] on span "Operations" at bounding box center [59, 233] width 53 height 18
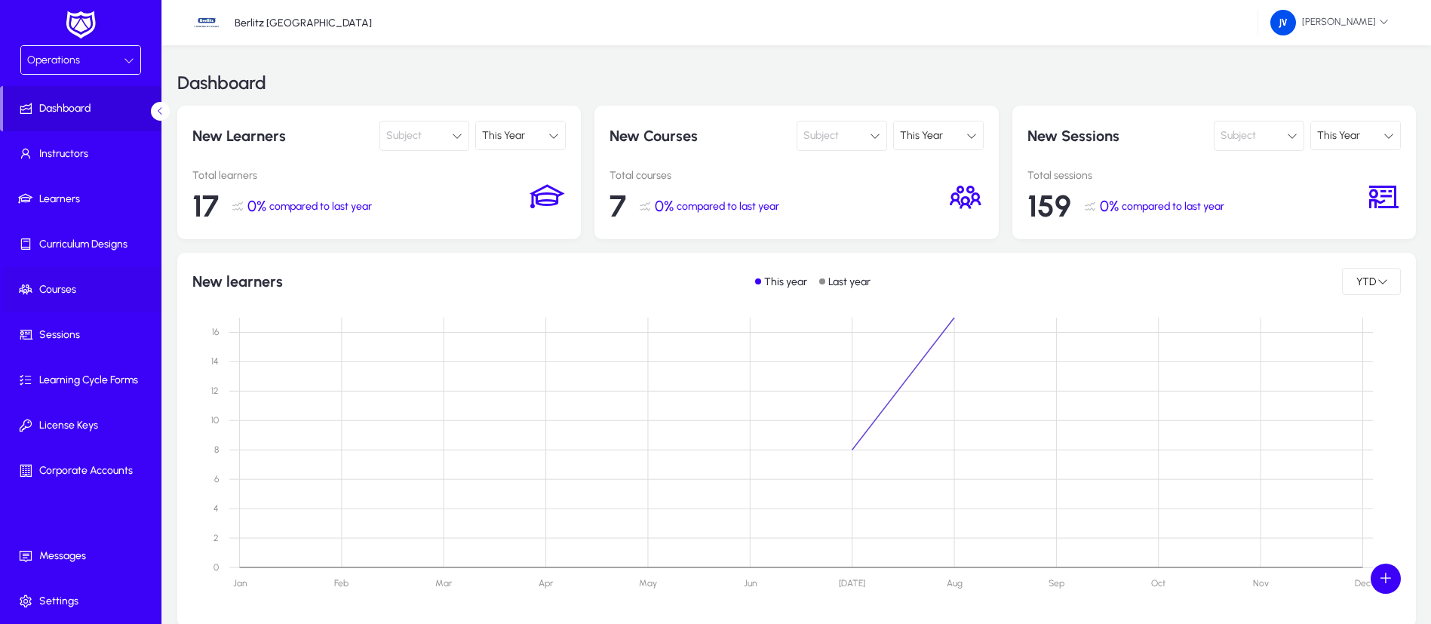
click at [72, 284] on span "Courses" at bounding box center [83, 289] width 161 height 15
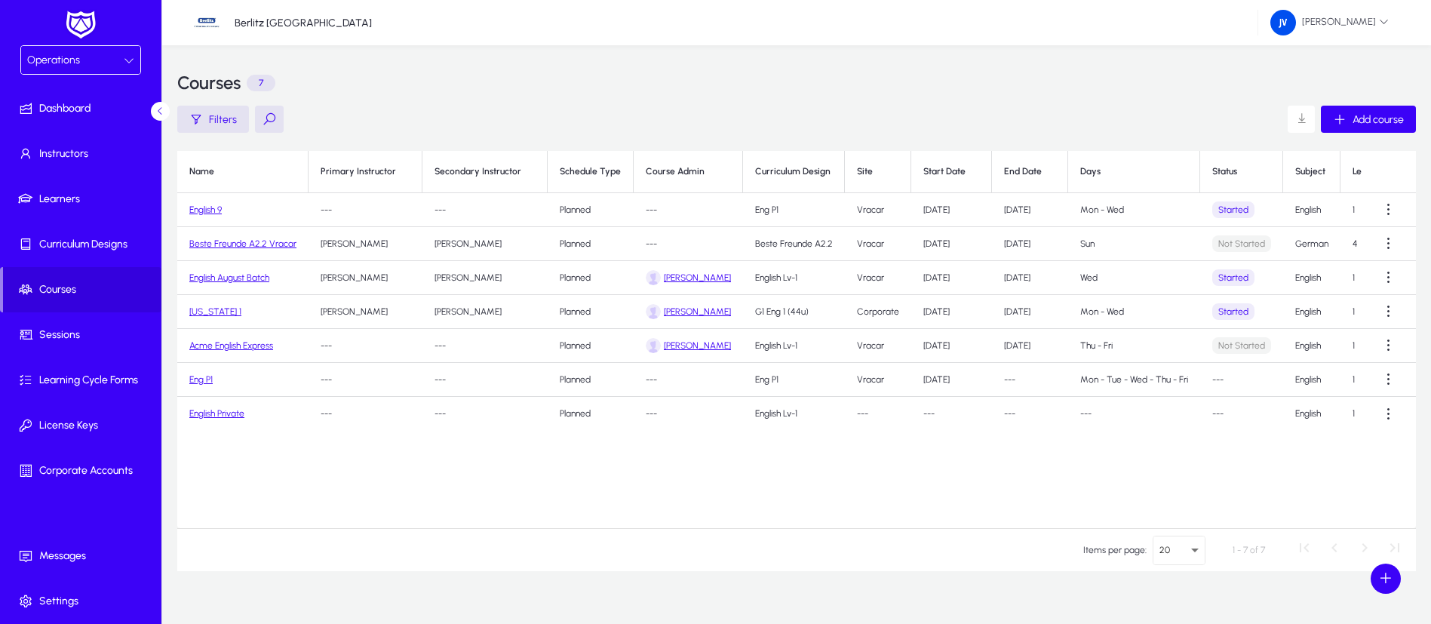
click at [252, 273] on link "English August Batch" at bounding box center [229, 277] width 80 height 11
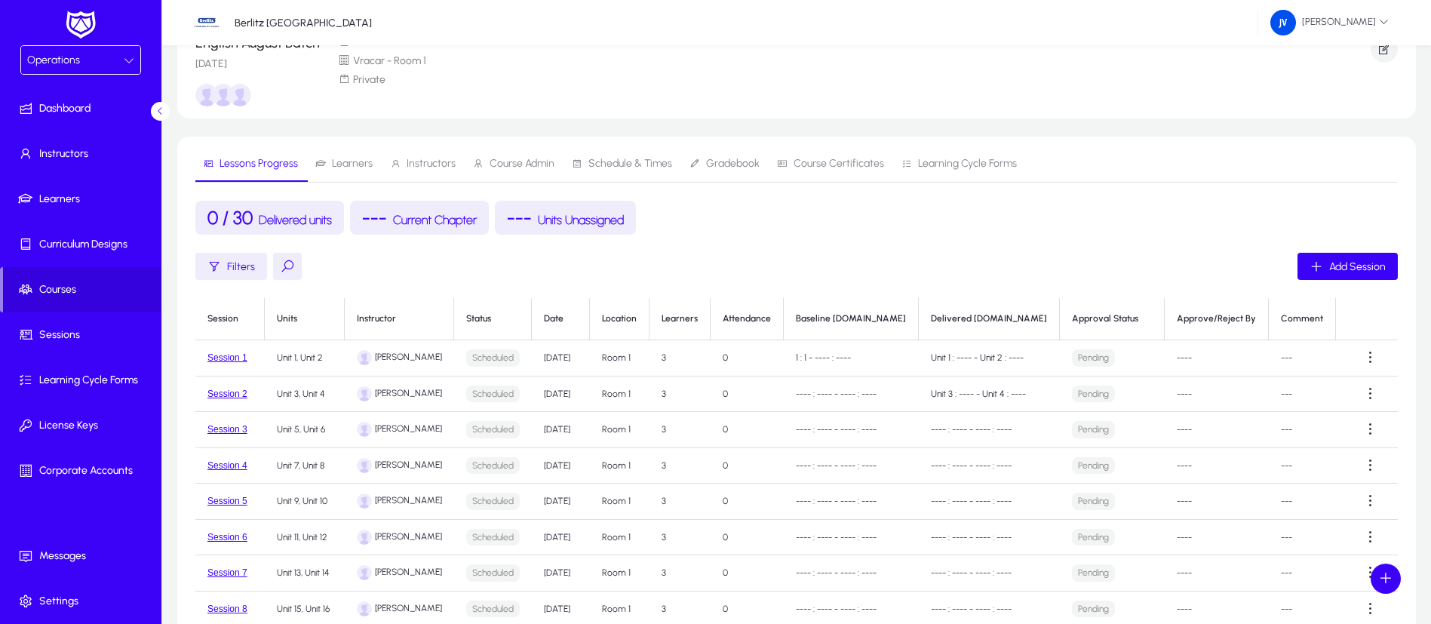
scroll to position [113, 0]
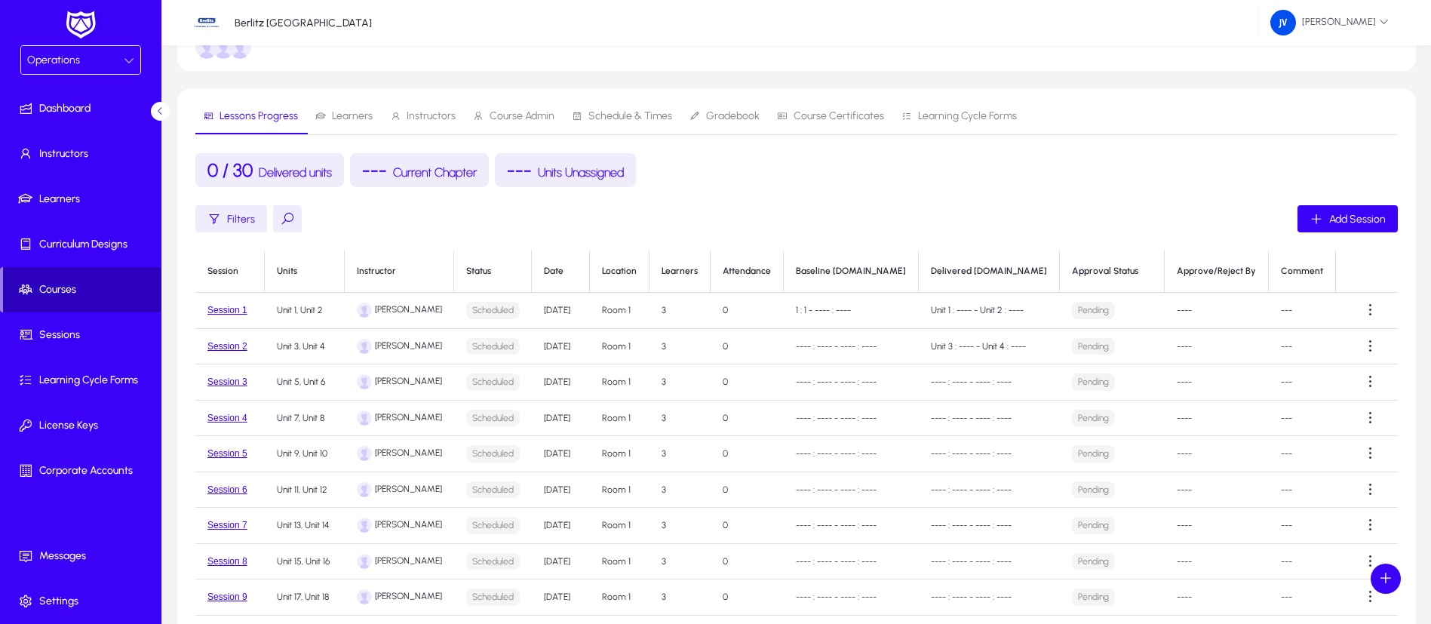
click at [66, 289] on span "Courses" at bounding box center [82, 289] width 158 height 15
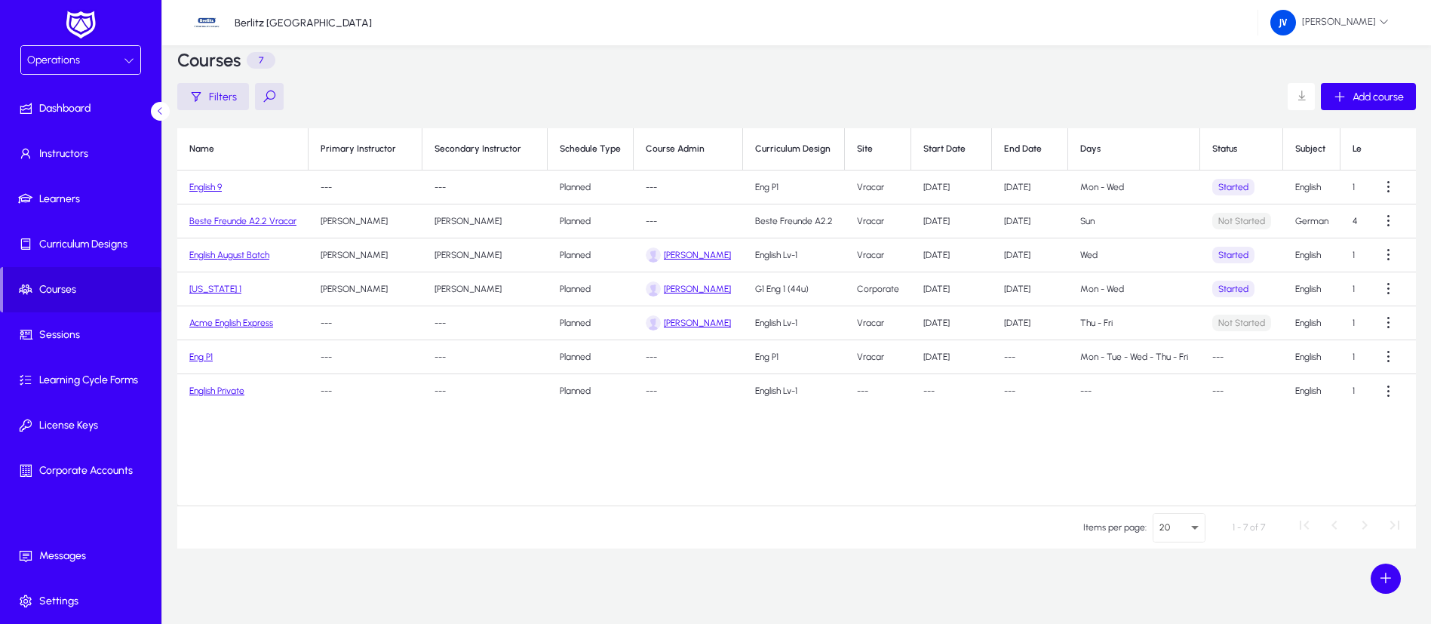
click at [239, 253] on link "English August Batch" at bounding box center [229, 255] width 80 height 11
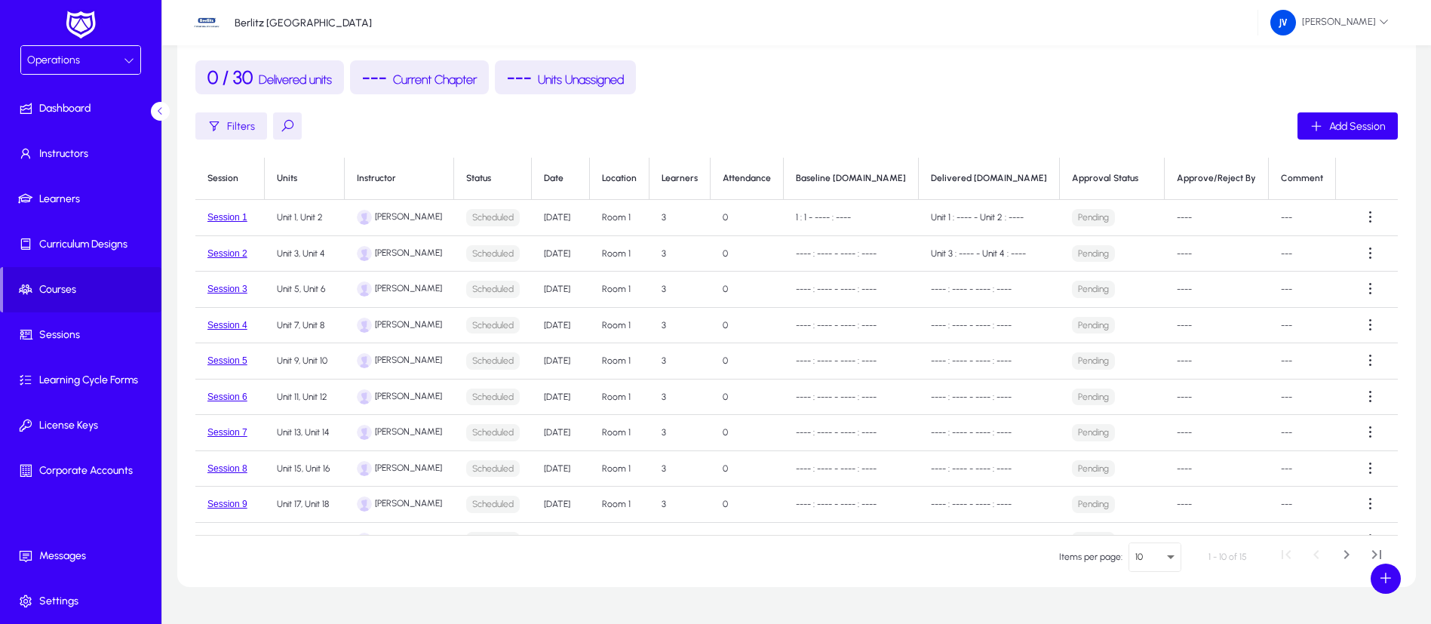
scroll to position [244, 0]
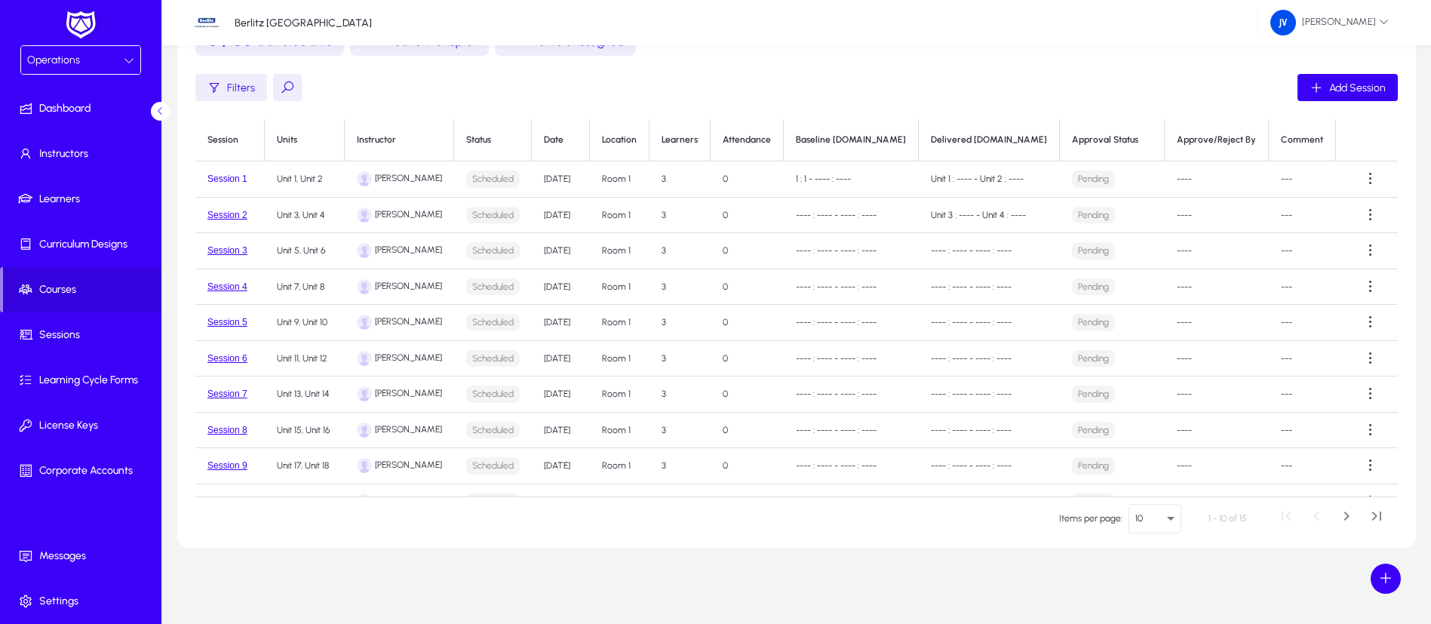
click at [237, 182] on button "Session 1" at bounding box center [227, 179] width 40 height 11
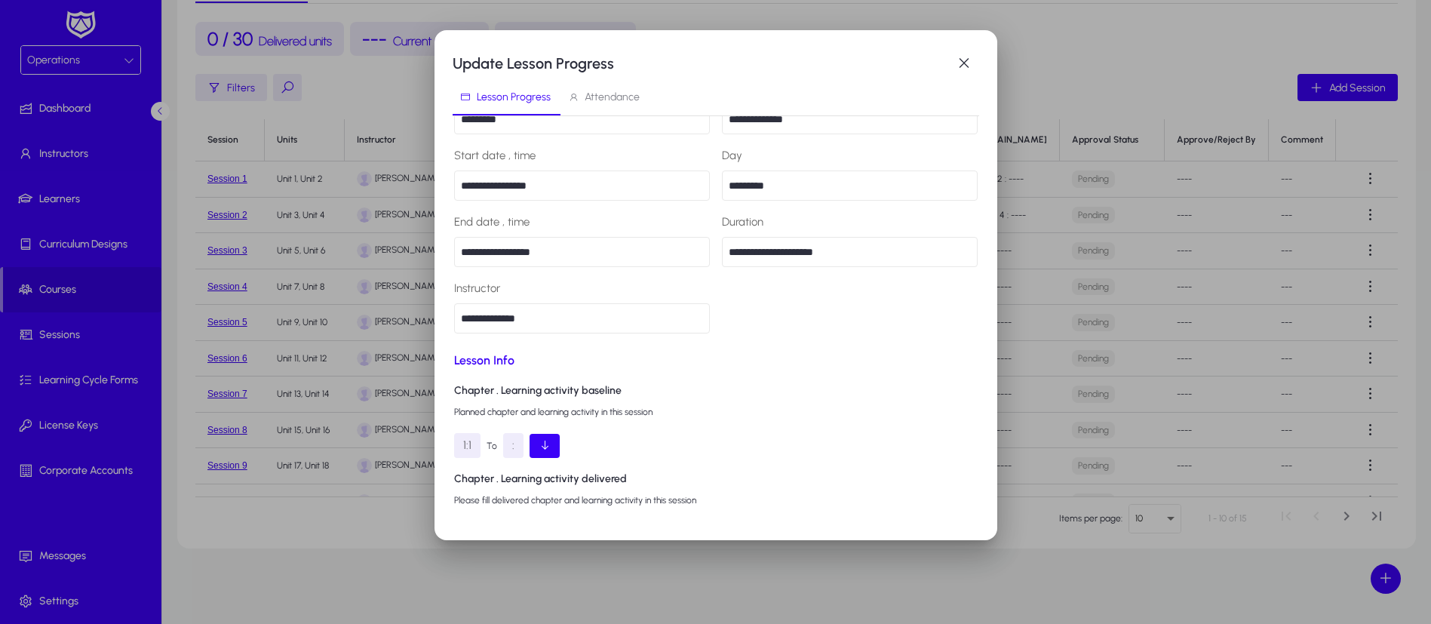
scroll to position [113, 0]
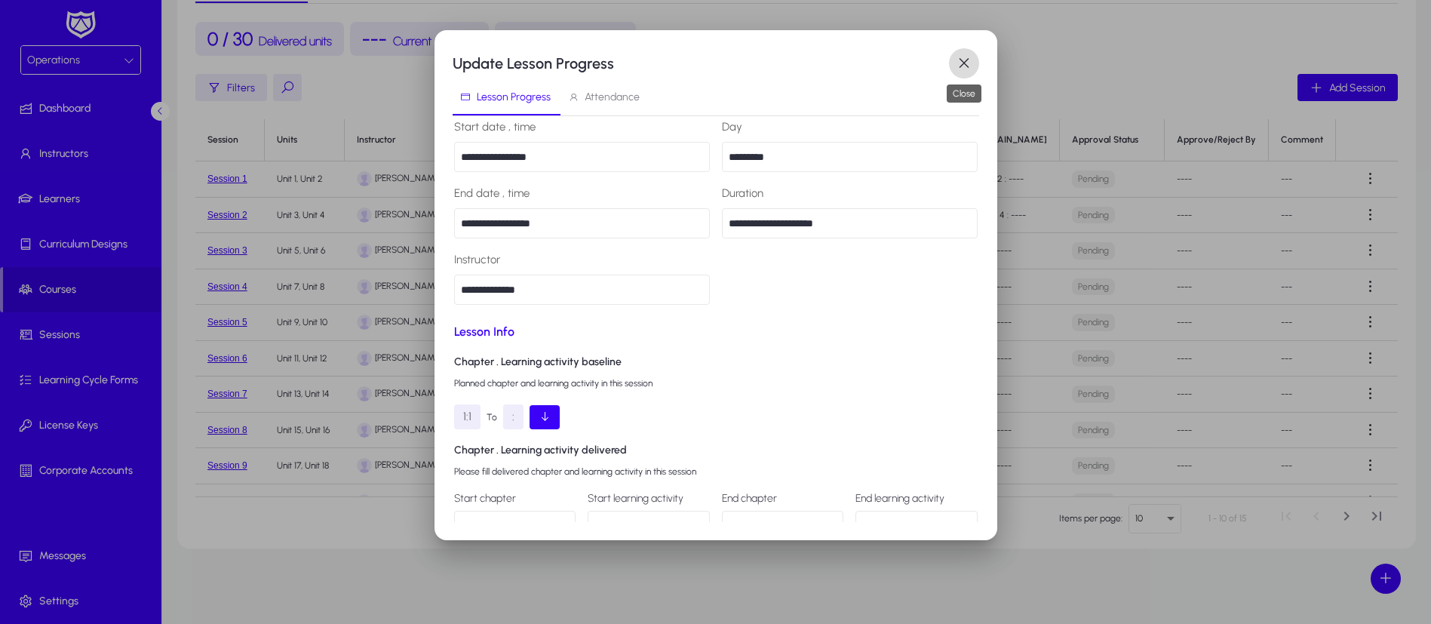
click at [966, 66] on span "button" at bounding box center [964, 63] width 30 height 30
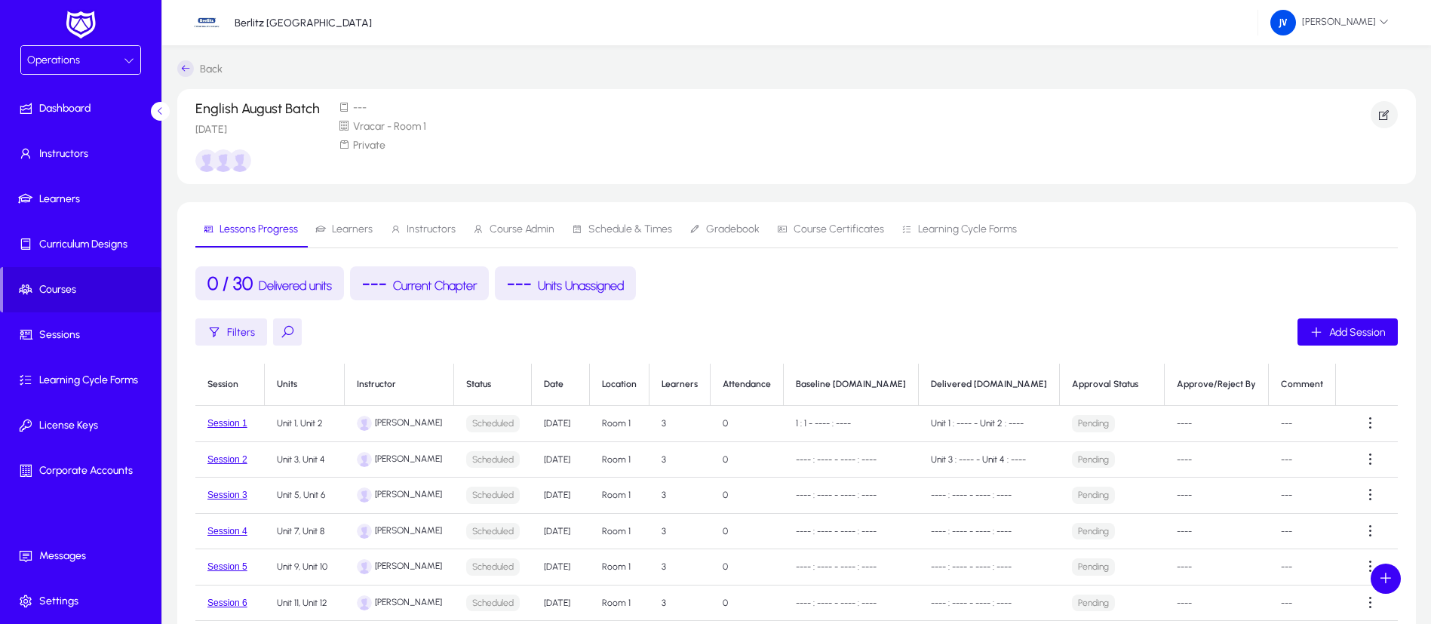
scroll to position [244, 0]
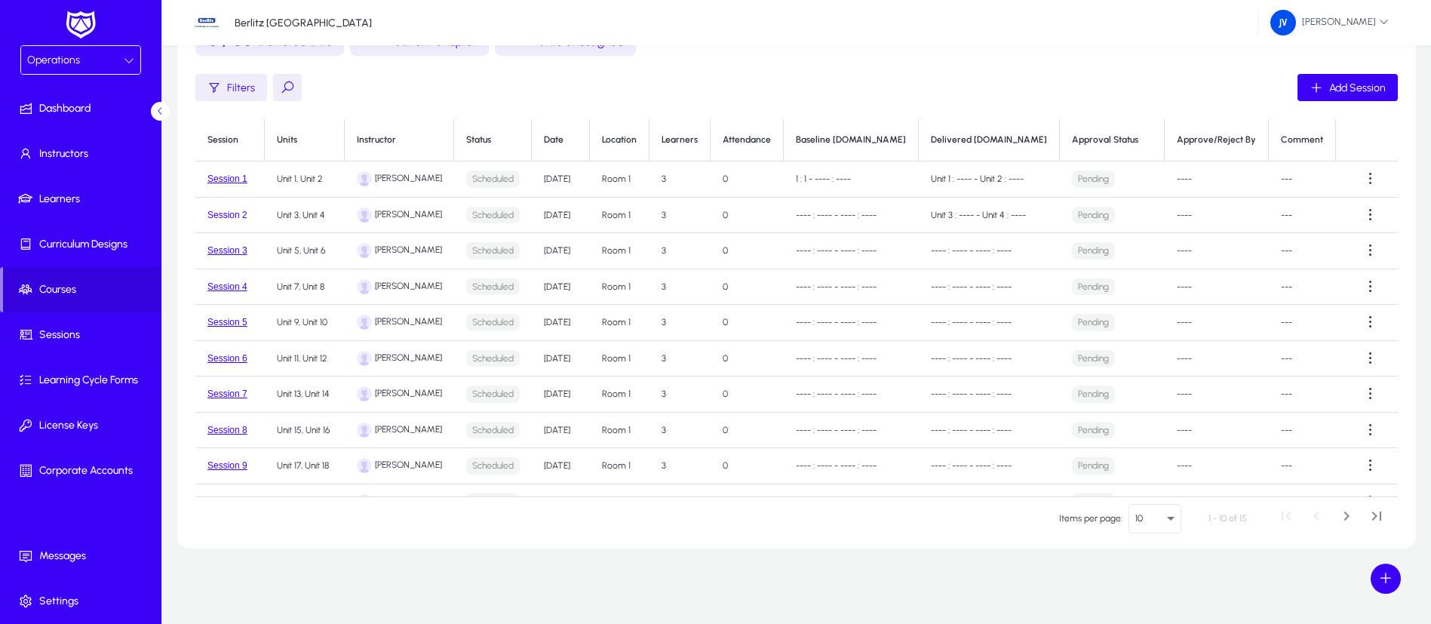
click at [234, 214] on button "Session 2" at bounding box center [227, 215] width 40 height 11
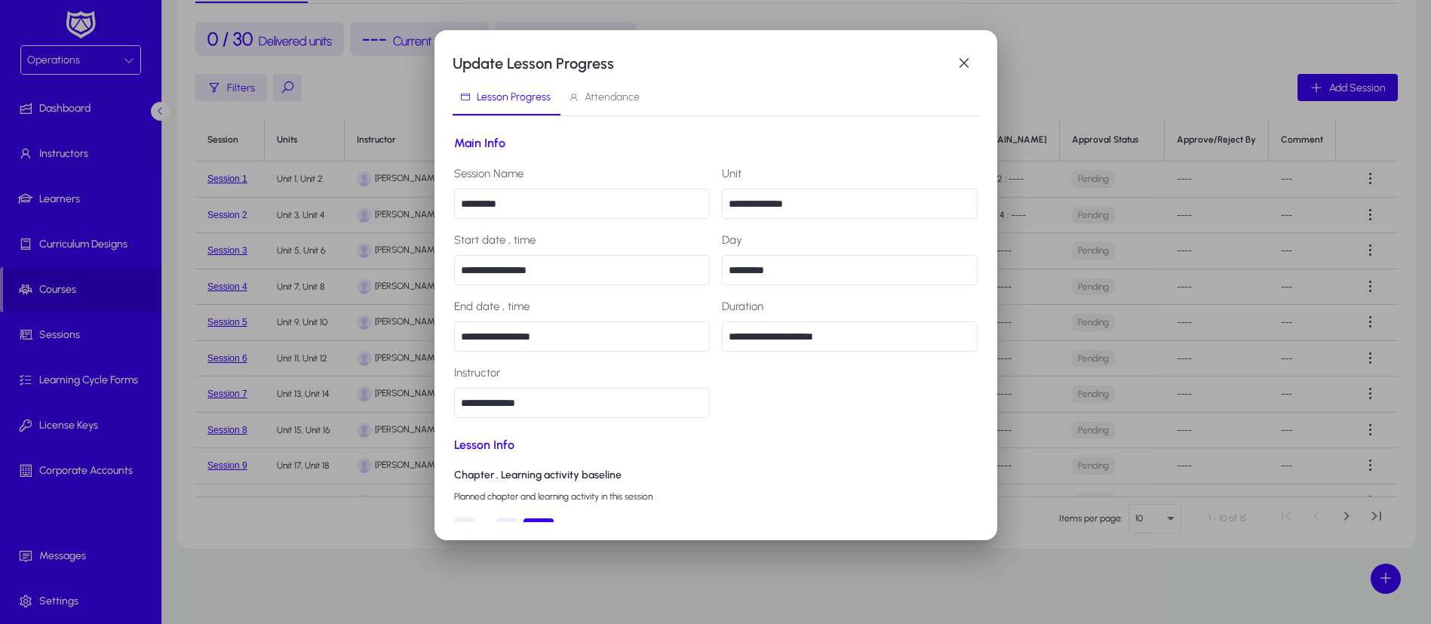
scroll to position [0, 0]
click at [964, 63] on span "button" at bounding box center [964, 63] width 30 height 30
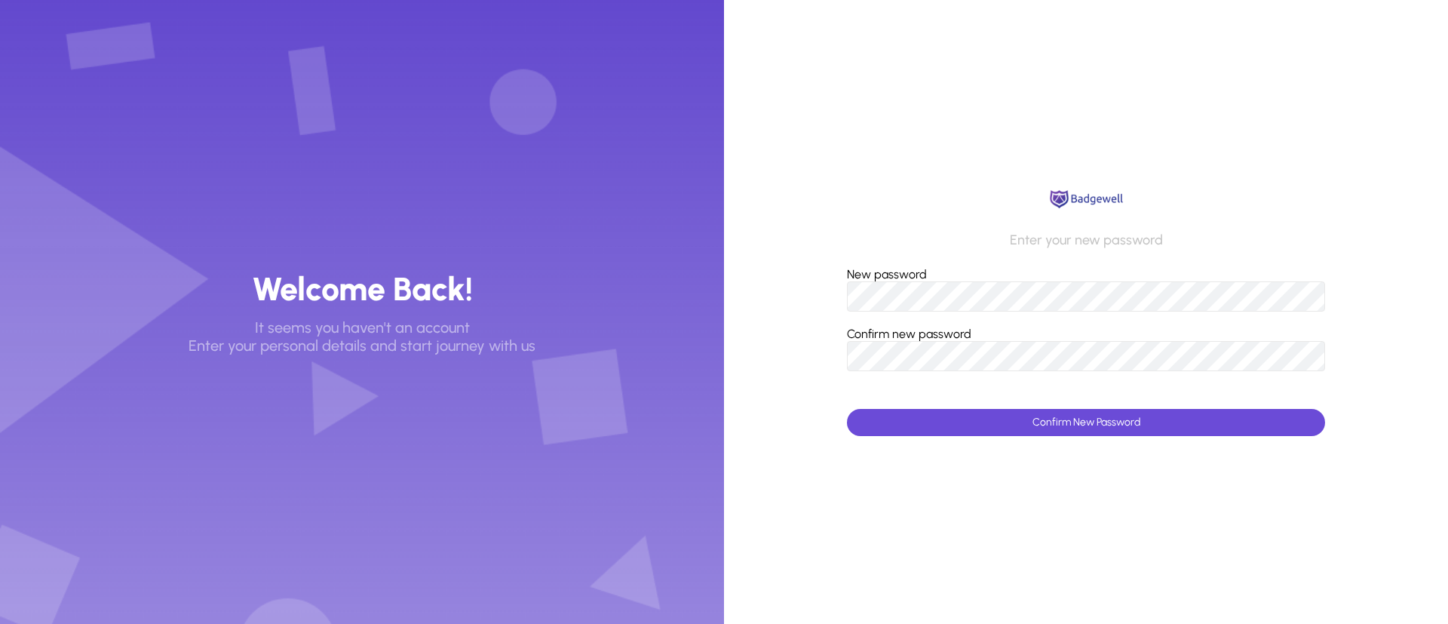
click at [1081, 414] on span "submit" at bounding box center [1086, 422] width 478 height 36
click at [847, 409] on button "Confirm New Password" at bounding box center [1086, 422] width 478 height 27
